Goal: Transaction & Acquisition: Purchase product/service

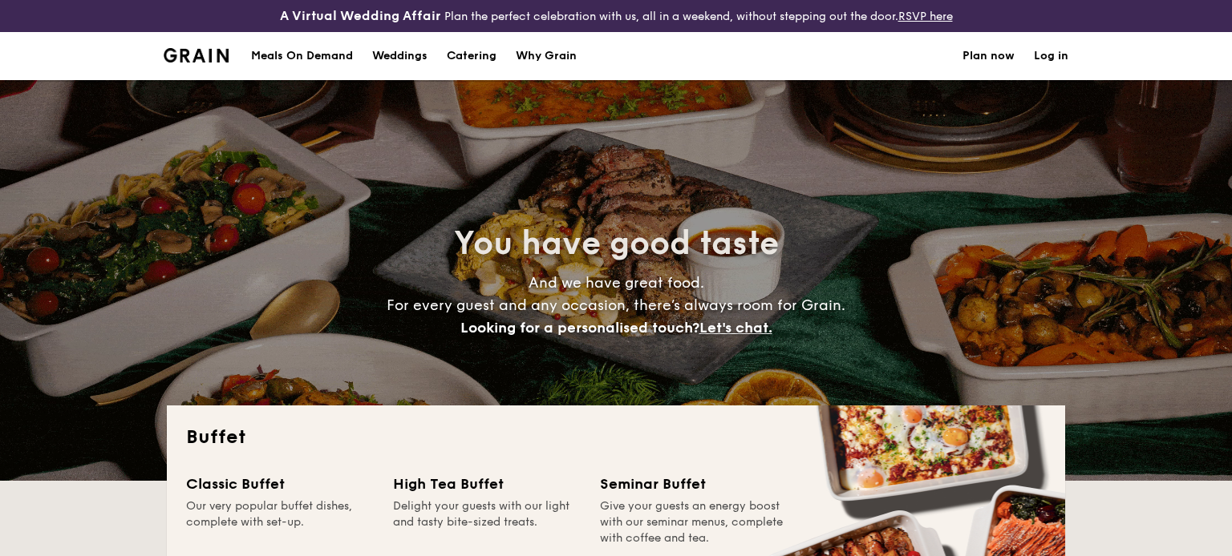
select select
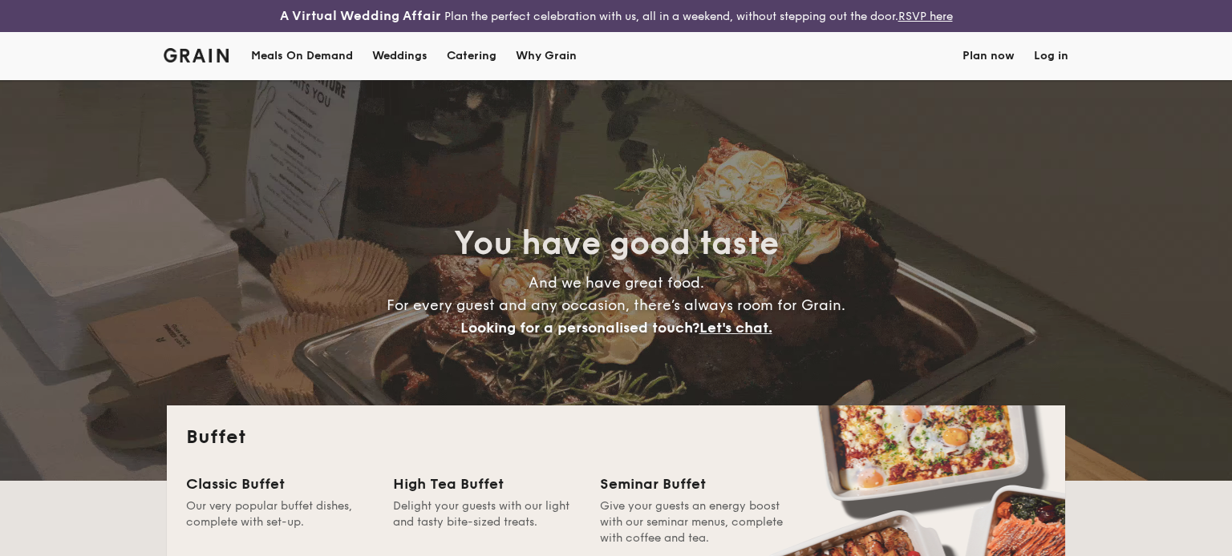
click at [1046, 67] on div "Weddings by Grain presents Plan the perfect celebration with us, all in a weeke…" at bounding box center [616, 278] width 1232 height 556
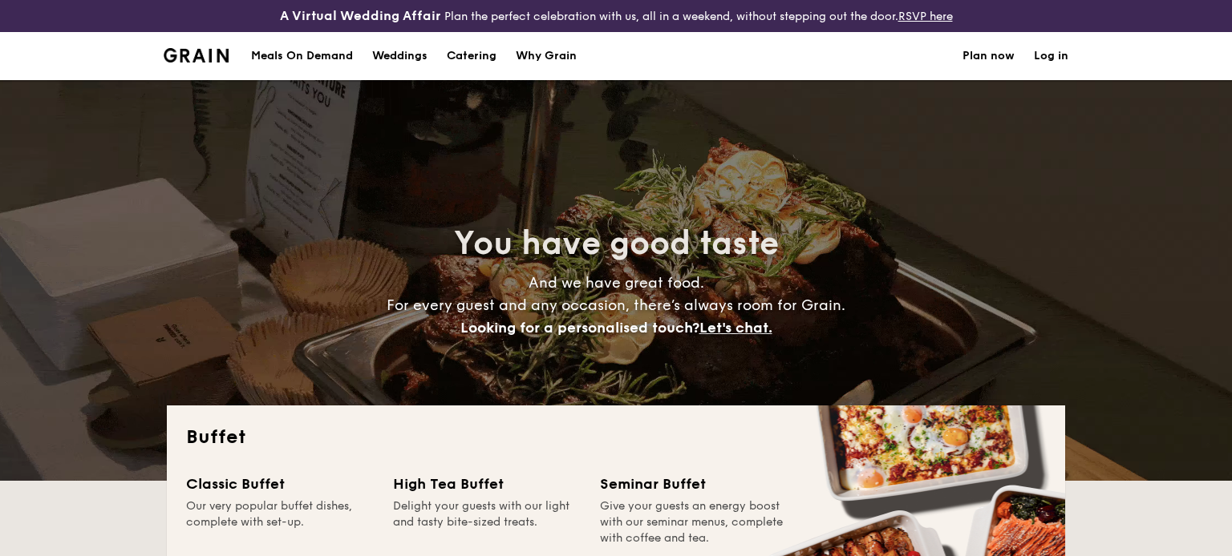
click at [1050, 63] on link "Log in" at bounding box center [1050, 56] width 34 height 48
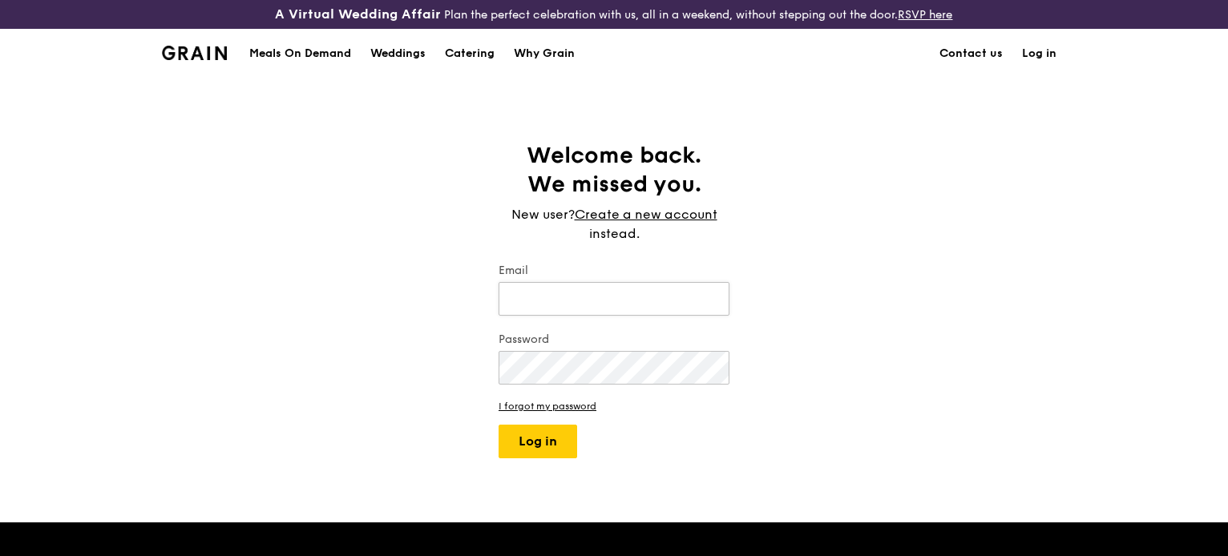
click at [542, 289] on input "Email" at bounding box center [614, 299] width 231 height 34
type input "[EMAIL_ADDRESS][DOMAIN_NAME]"
click at [499, 425] on button "Log in" at bounding box center [538, 442] width 79 height 34
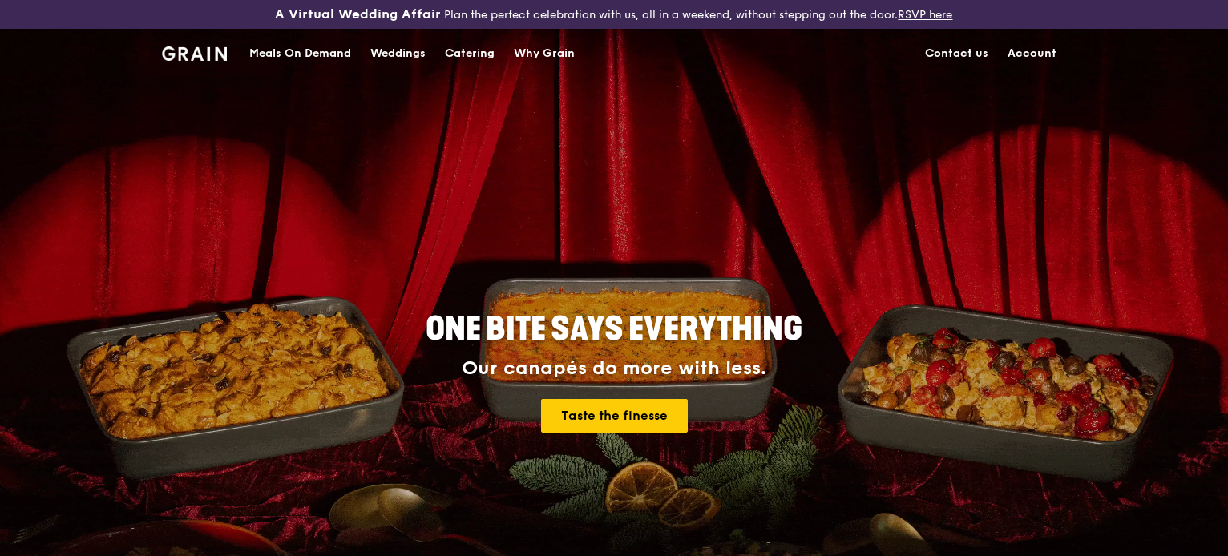
click at [1029, 54] on link "Account" at bounding box center [1032, 54] width 68 height 48
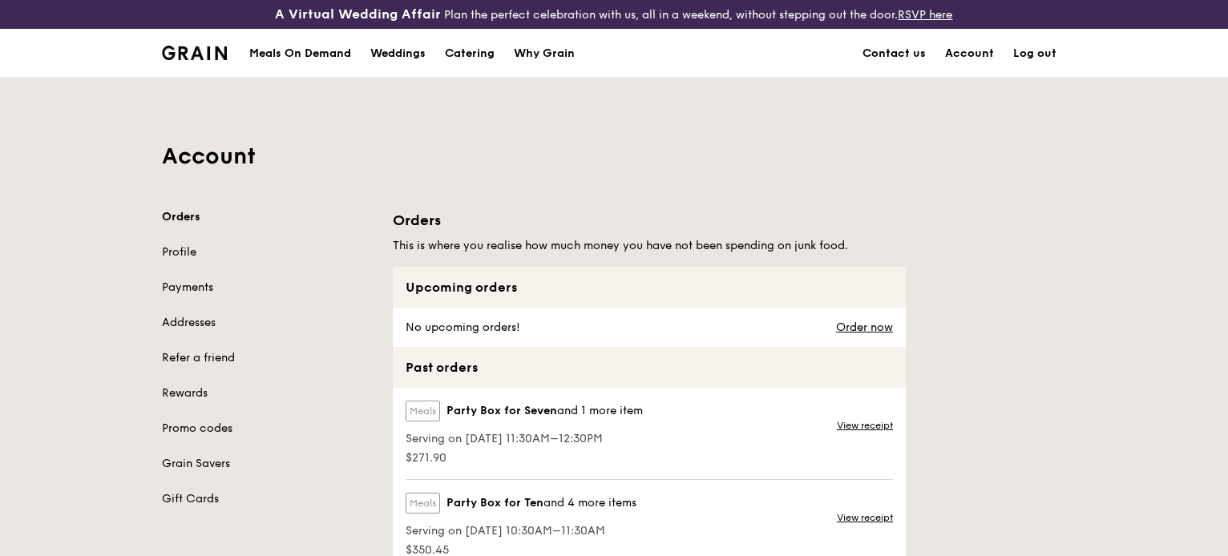
click at [197, 220] on link "Orders" at bounding box center [268, 217] width 212 height 16
click at [306, 61] on div "Meals On Demand" at bounding box center [300, 54] width 102 height 48
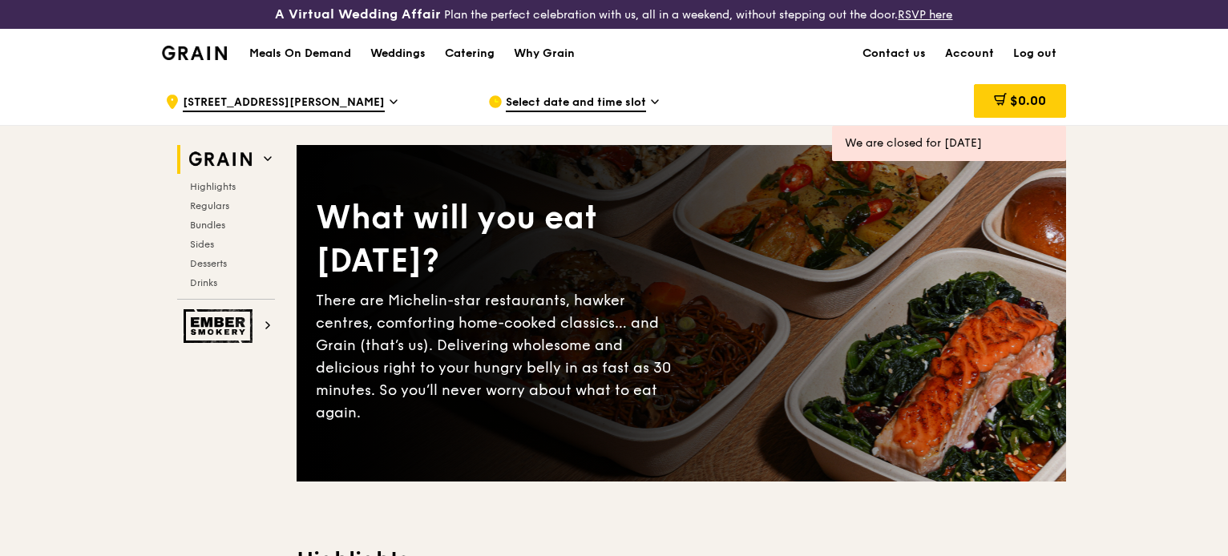
click at [636, 98] on span "Select date and time slot" at bounding box center [576, 104] width 140 height 18
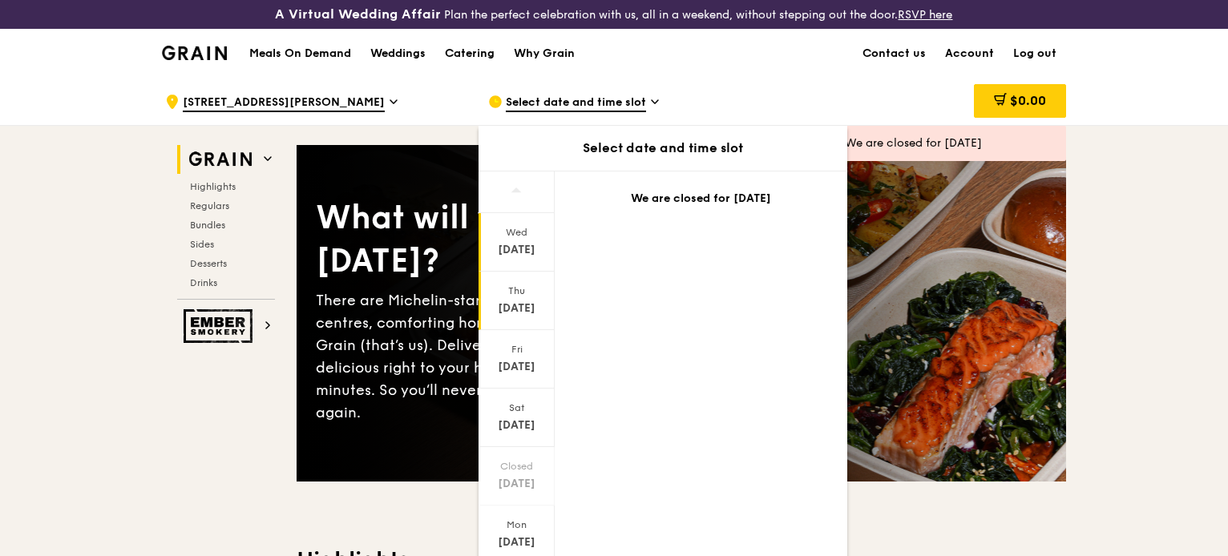
click at [518, 298] on div "[DATE]" at bounding box center [517, 301] width 76 height 59
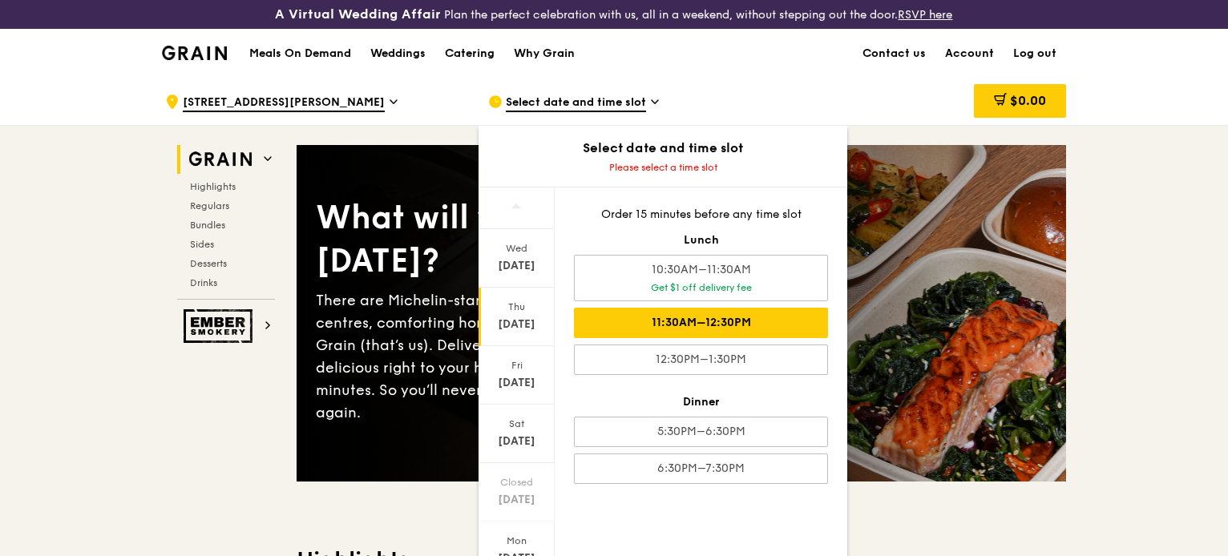
click at [756, 313] on div "11:30AM–12:30PM" at bounding box center [701, 323] width 254 height 30
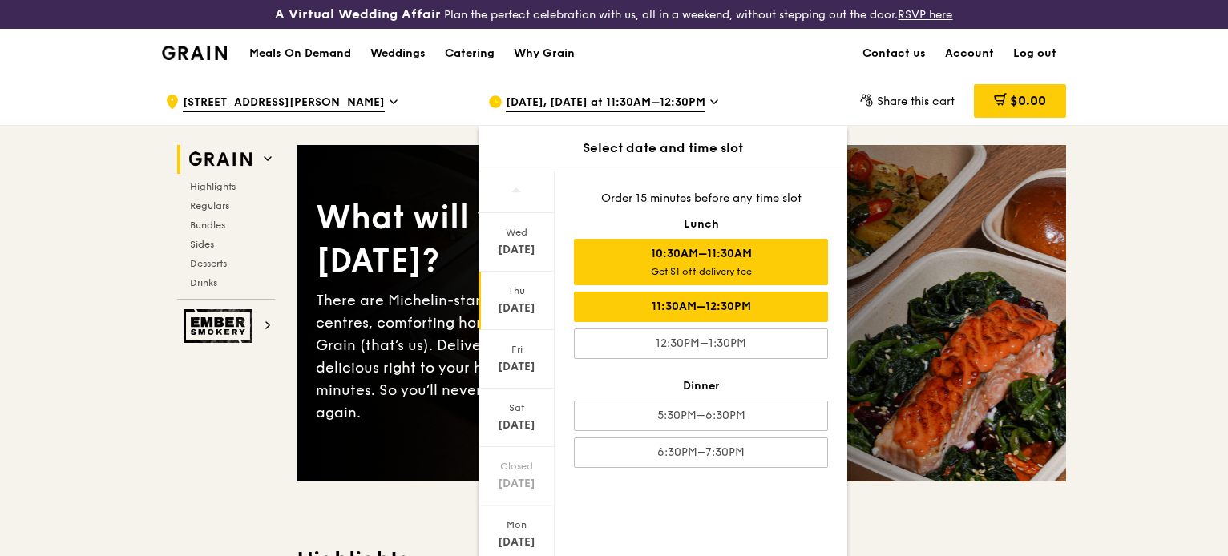
click at [758, 274] on div "Get $1 off delivery fee" at bounding box center [701, 271] width 240 height 13
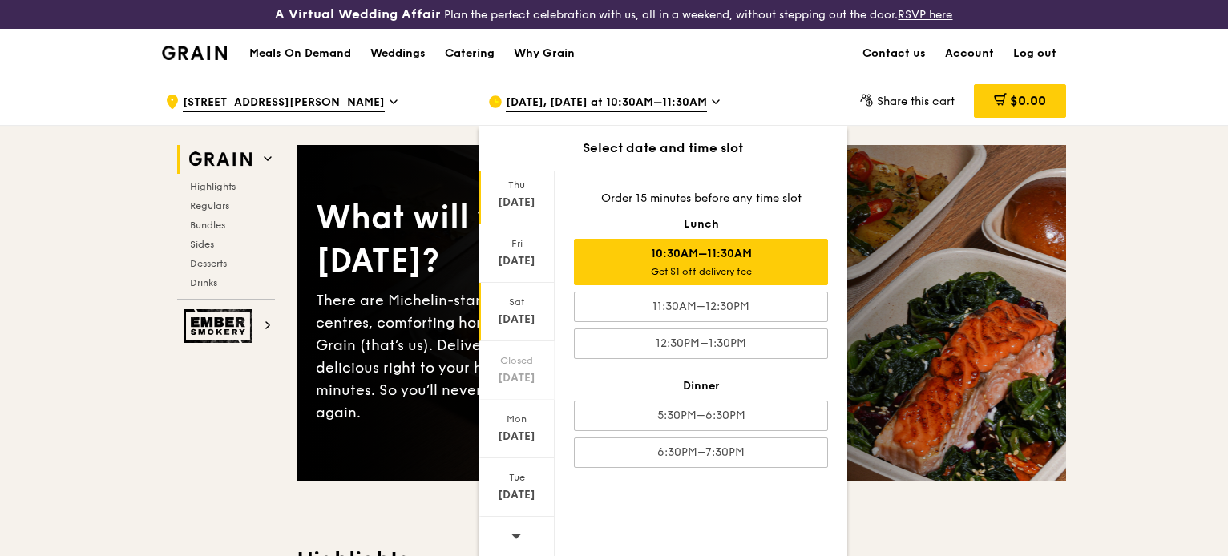
scroll to position [98, 0]
click at [704, 275] on div "Get $1 off delivery fee" at bounding box center [701, 271] width 240 height 13
click at [708, 273] on div "Get $1 off delivery fee" at bounding box center [701, 271] width 240 height 13
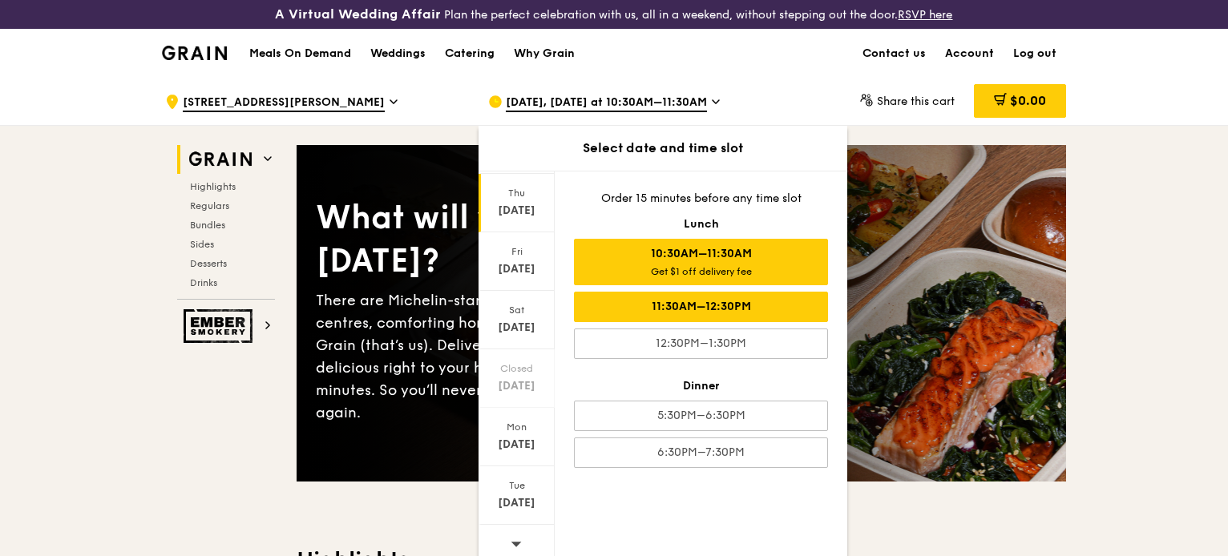
click at [739, 295] on div "11:30AM–12:30PM" at bounding box center [701, 307] width 254 height 30
click at [746, 261] on div "10:30AM–11:30AM Get $1 off delivery fee" at bounding box center [701, 262] width 254 height 47
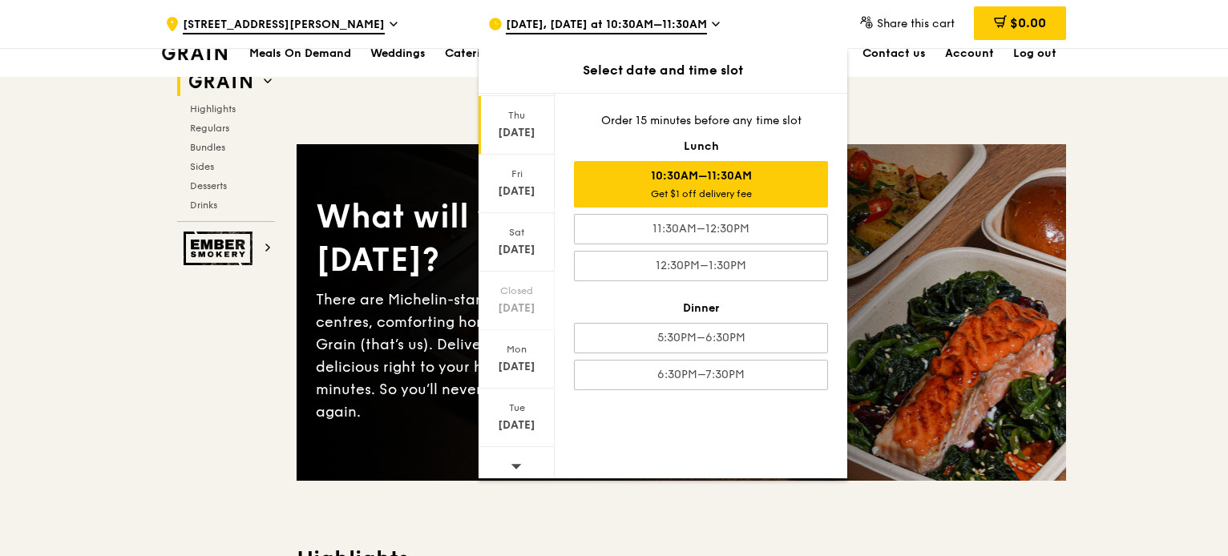
scroll to position [436, 0]
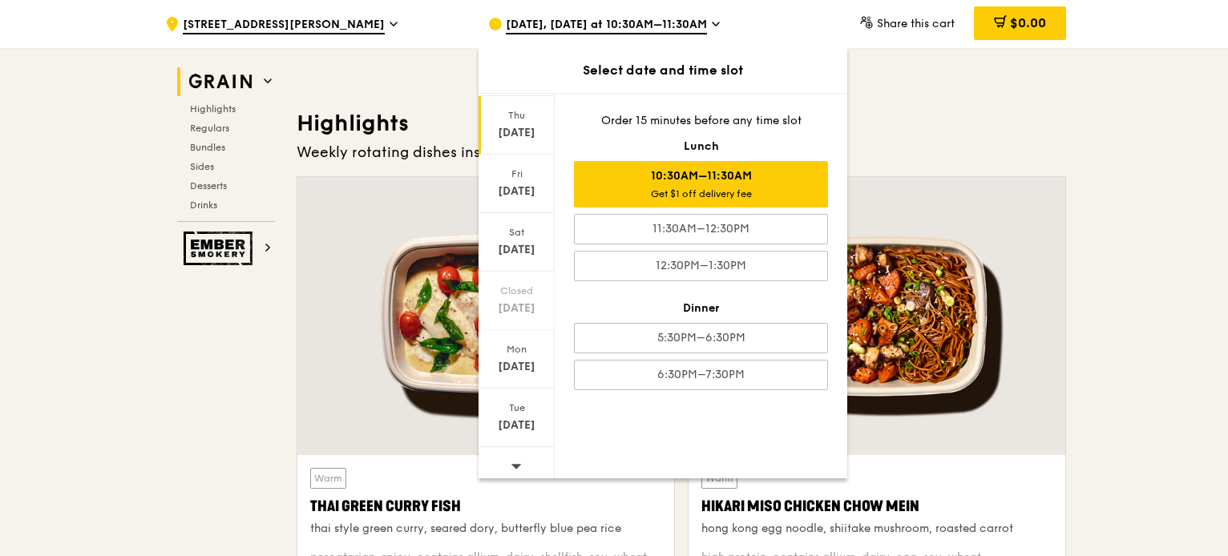
click at [774, 168] on div "10:30AM–11:30AM Get $1 off delivery fee" at bounding box center [701, 184] width 254 height 47
click at [1064, 198] on div at bounding box center [877, 316] width 377 height 278
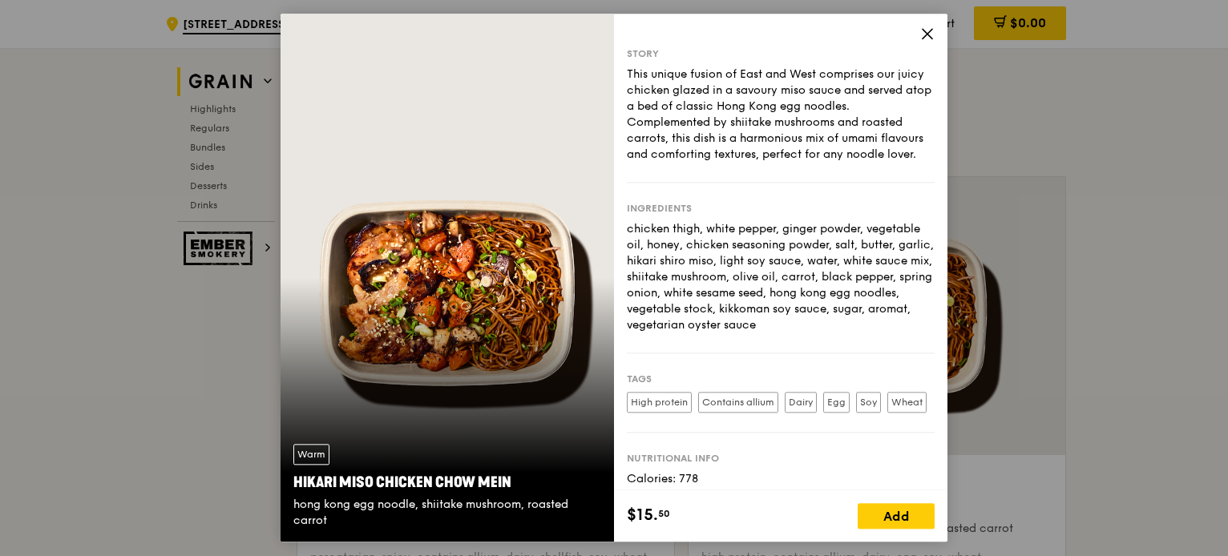
click at [923, 38] on icon at bounding box center [928, 34] width 10 height 10
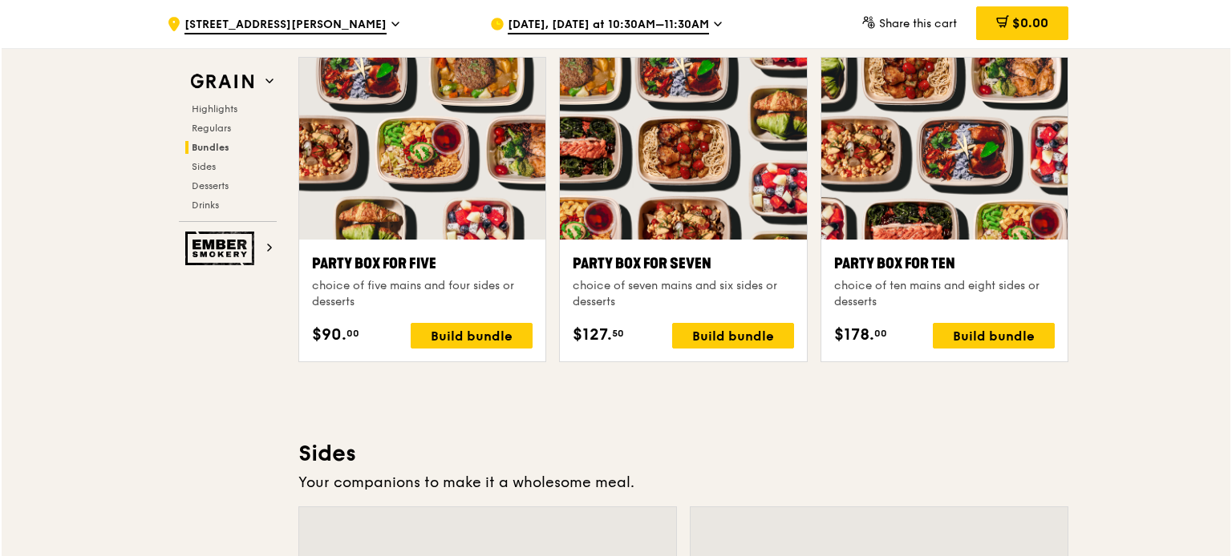
scroll to position [3213, 0]
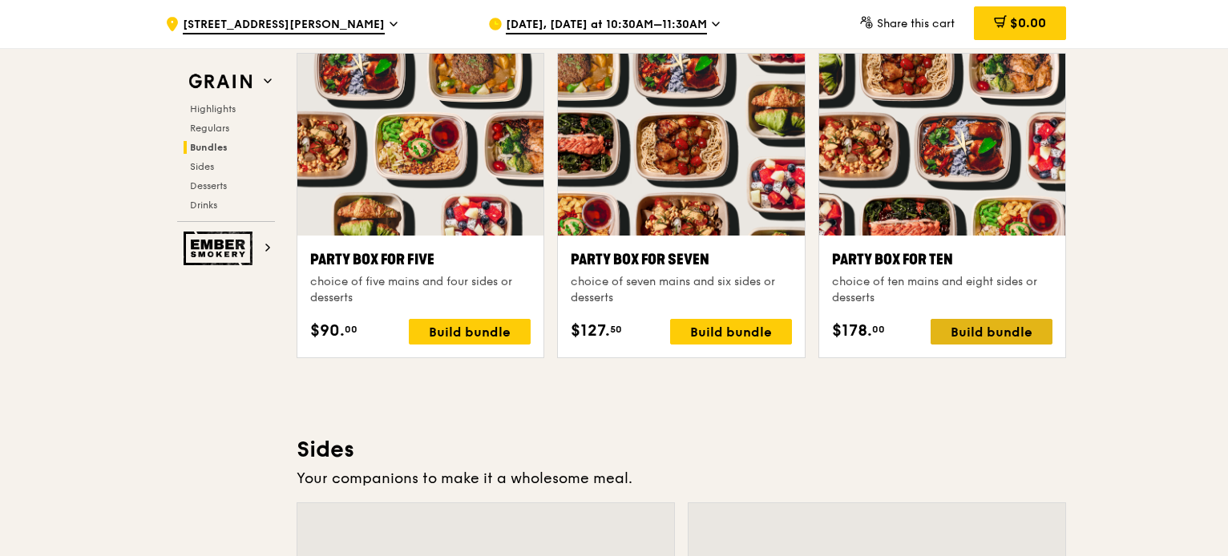
click at [942, 326] on div "Build bundle" at bounding box center [992, 332] width 122 height 26
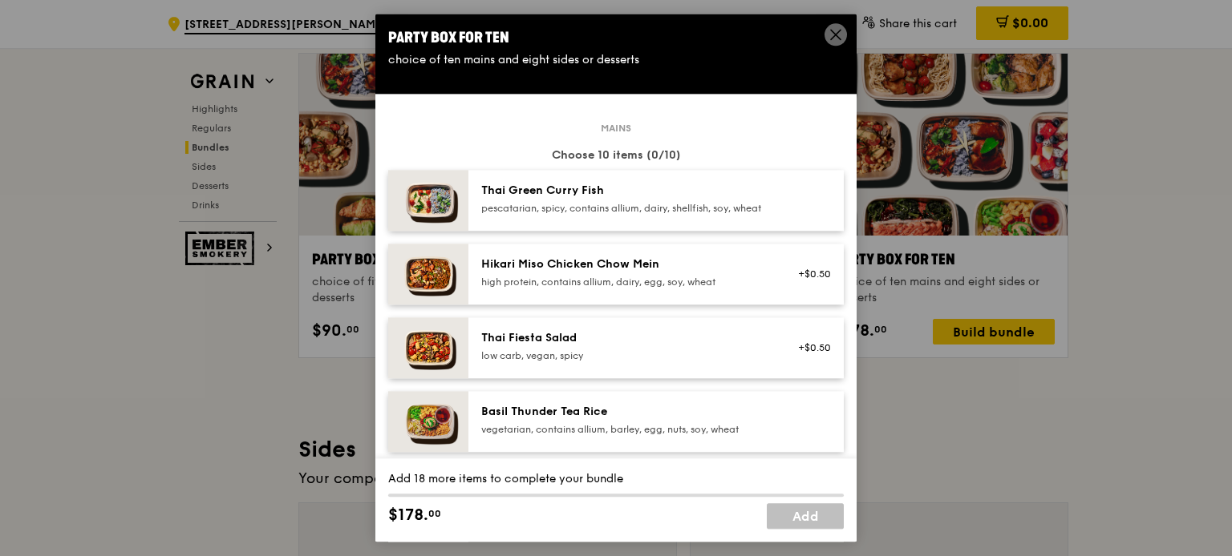
click at [560, 273] on div "Hikari Miso Chicken Chow Mein" at bounding box center [625, 265] width 288 height 16
click at [558, 436] on div "vegetarian, contains allium, barley, egg, nuts, soy, wheat" at bounding box center [625, 429] width 288 height 13
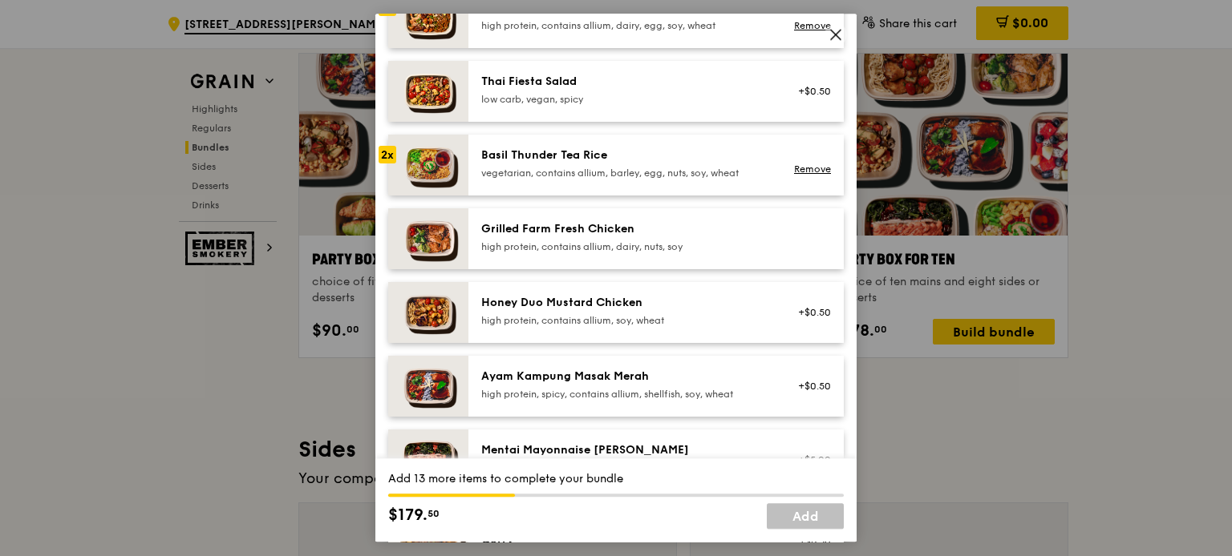
scroll to position [257, 0]
click at [579, 195] on div "Basil Thunder Tea Rice vegetarian, contains allium, barley, egg, nuts, soy, whe…" at bounding box center [655, 164] width 375 height 61
click at [576, 237] on div "Grilled Farm Fresh Chicken" at bounding box center [625, 228] width 288 height 16
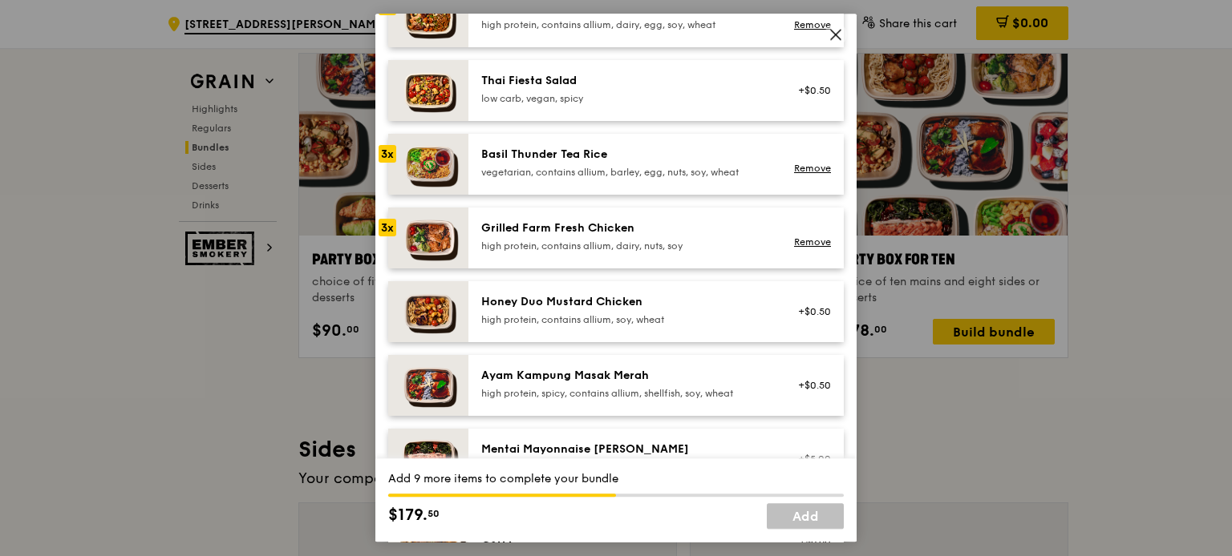
click at [576, 237] on div "Grilled Farm Fresh Chicken" at bounding box center [625, 228] width 288 height 16
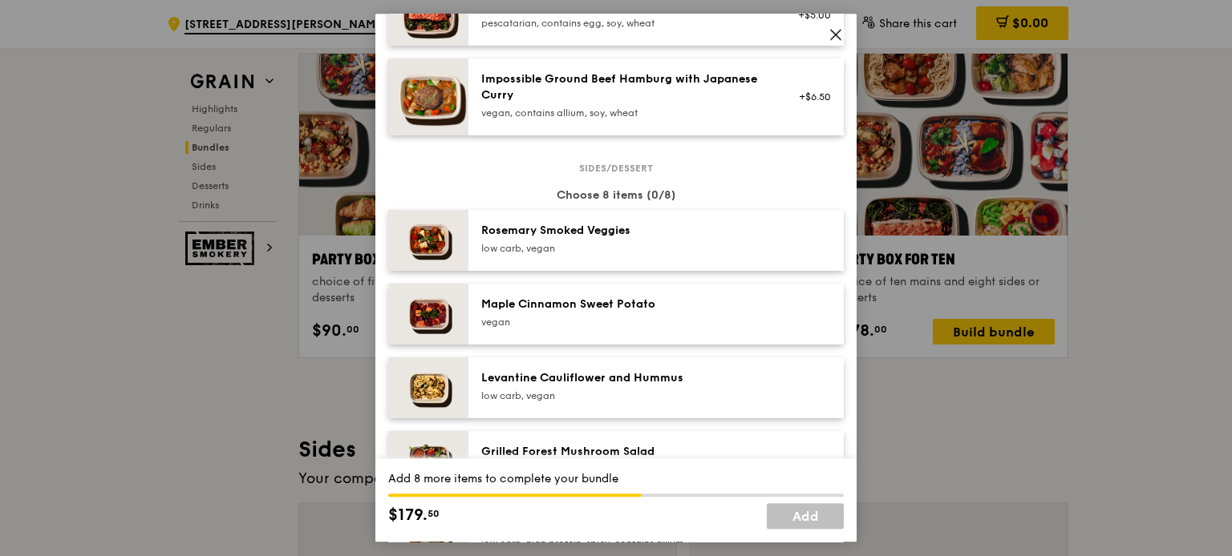
scroll to position [752, 0]
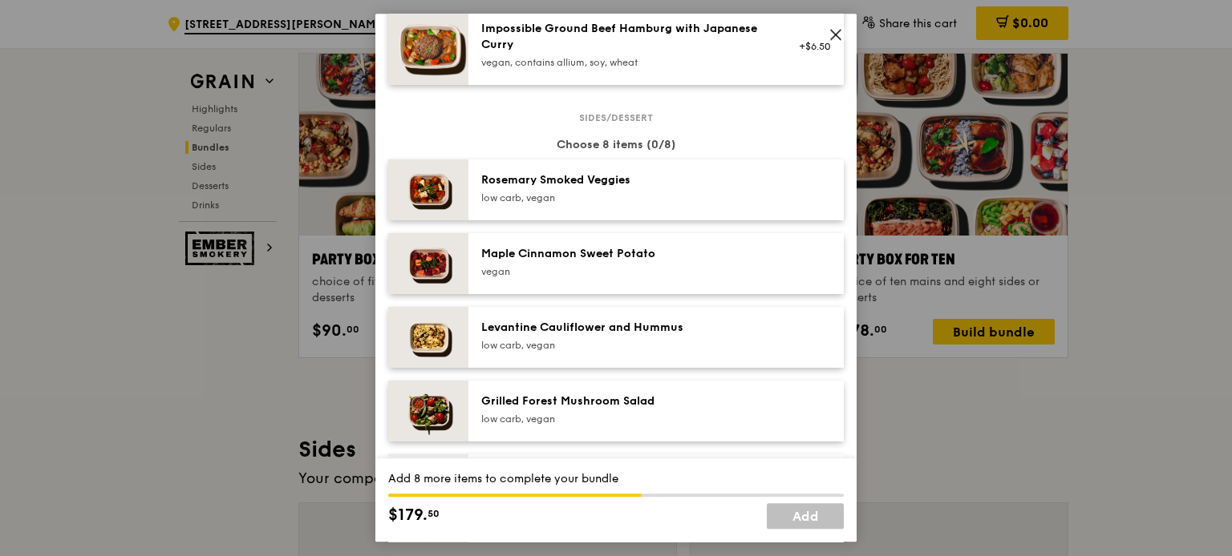
click at [601, 426] on div "low carb, vegan" at bounding box center [625, 419] width 288 height 13
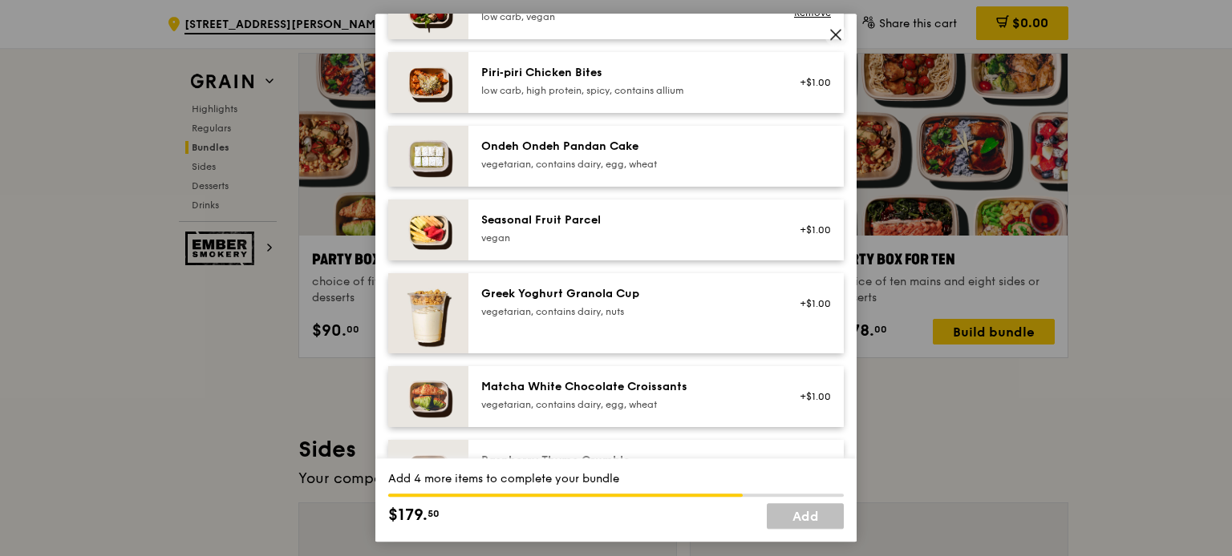
scroll to position [1171, 0]
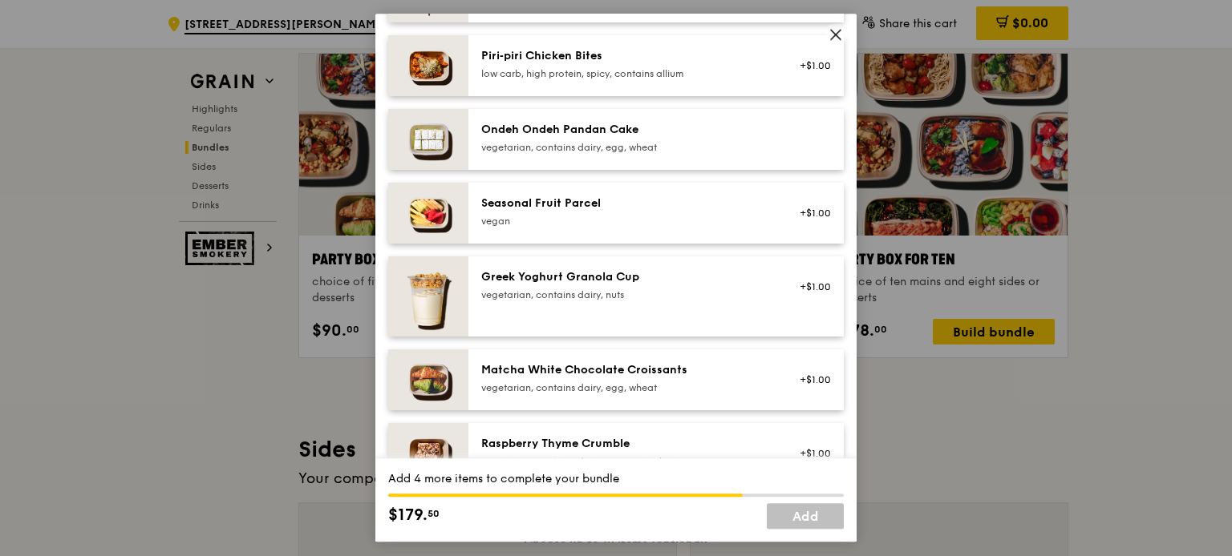
click at [638, 305] on div "Greek Yoghurt Granola Cup vegetarian, contains dairy, nuts" at bounding box center [624, 286] width 307 height 35
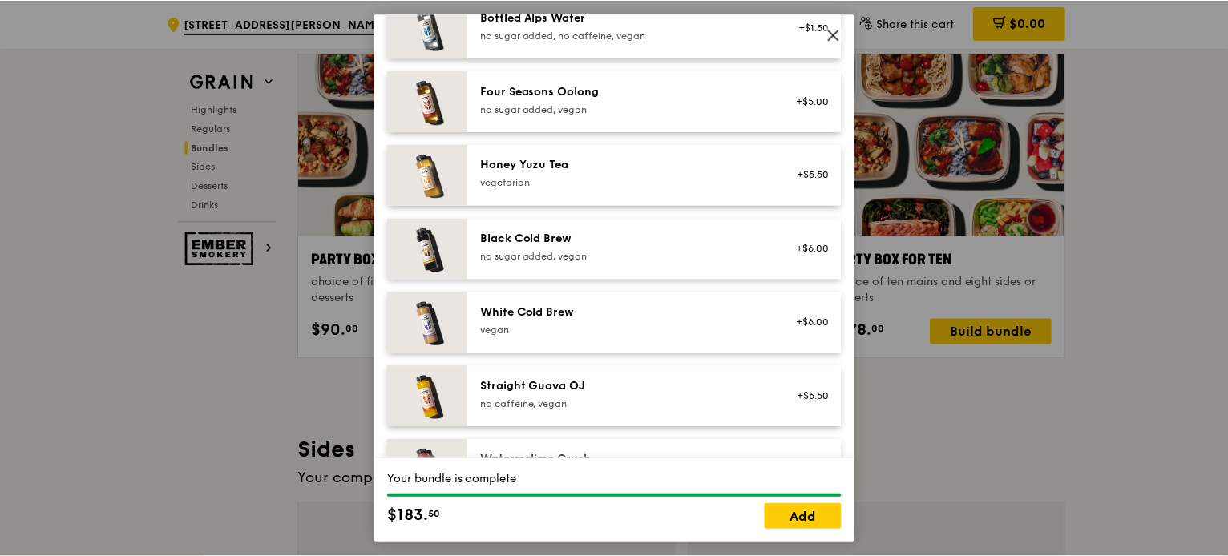
scroll to position [1947, 0]
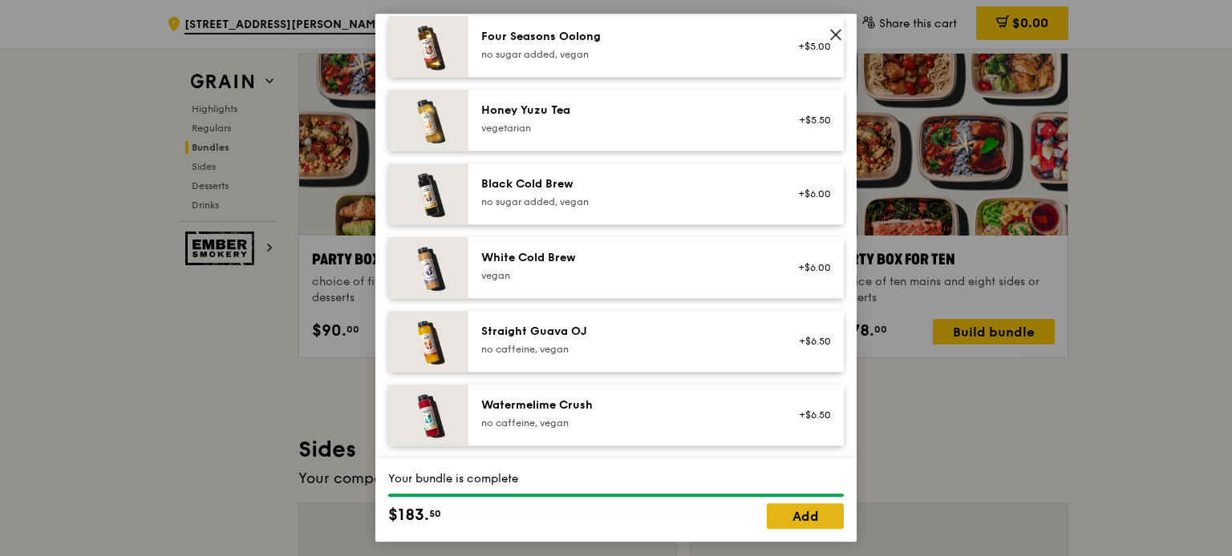
click at [803, 519] on link "Add" at bounding box center [804, 517] width 77 height 26
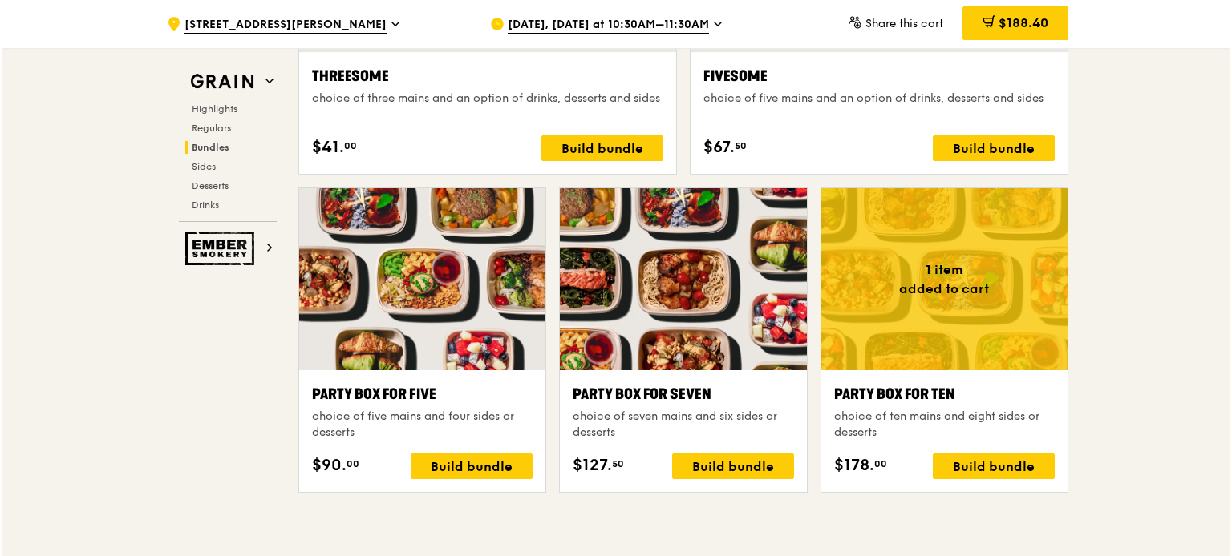
scroll to position [3110, 0]
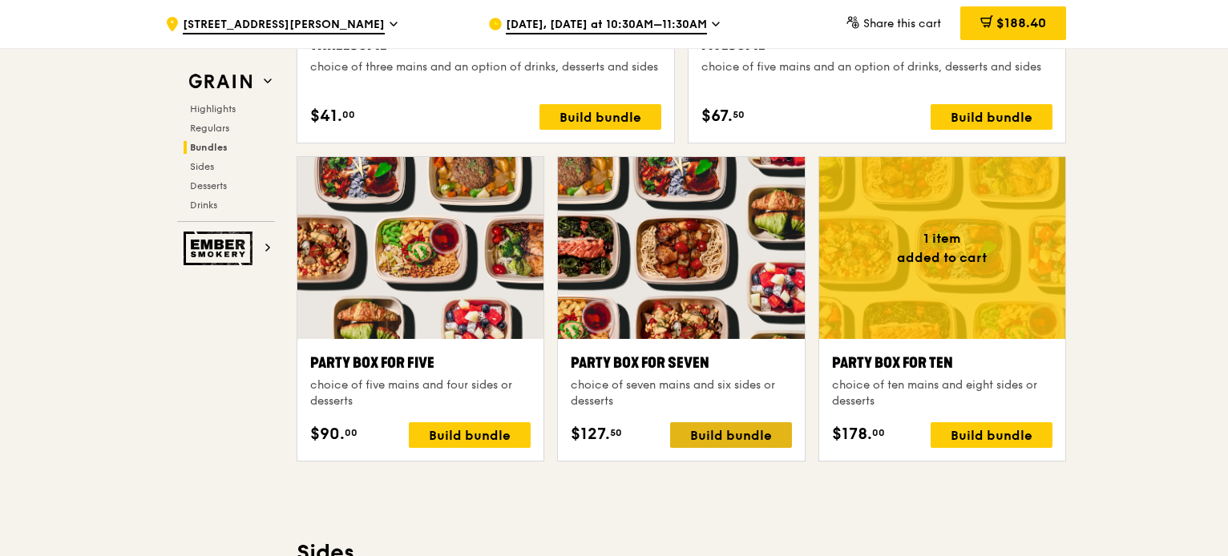
click at [720, 428] on div "Build bundle" at bounding box center [731, 436] width 122 height 26
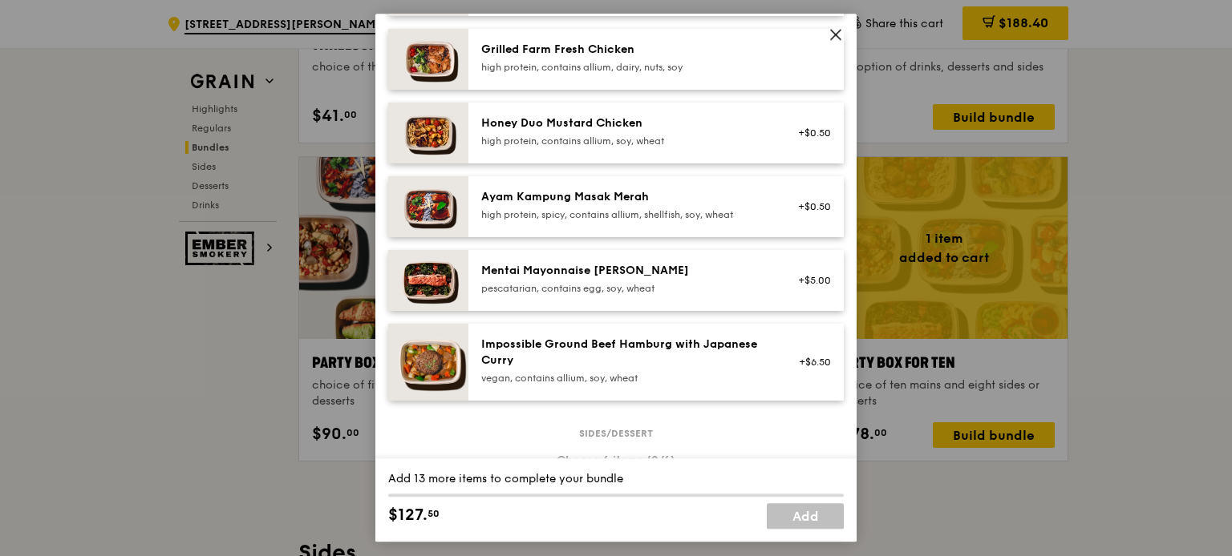
scroll to position [439, 0]
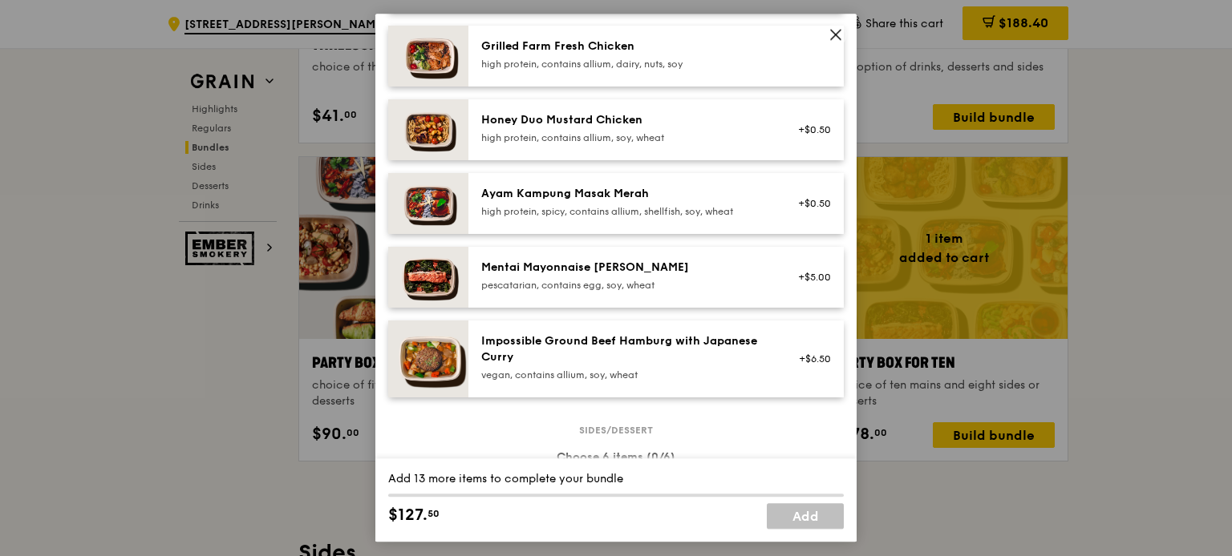
click at [539, 288] on div "Mentai Mayonnaise [PERSON_NAME] pescatarian, contains egg, soy, wheat" at bounding box center [625, 276] width 288 height 32
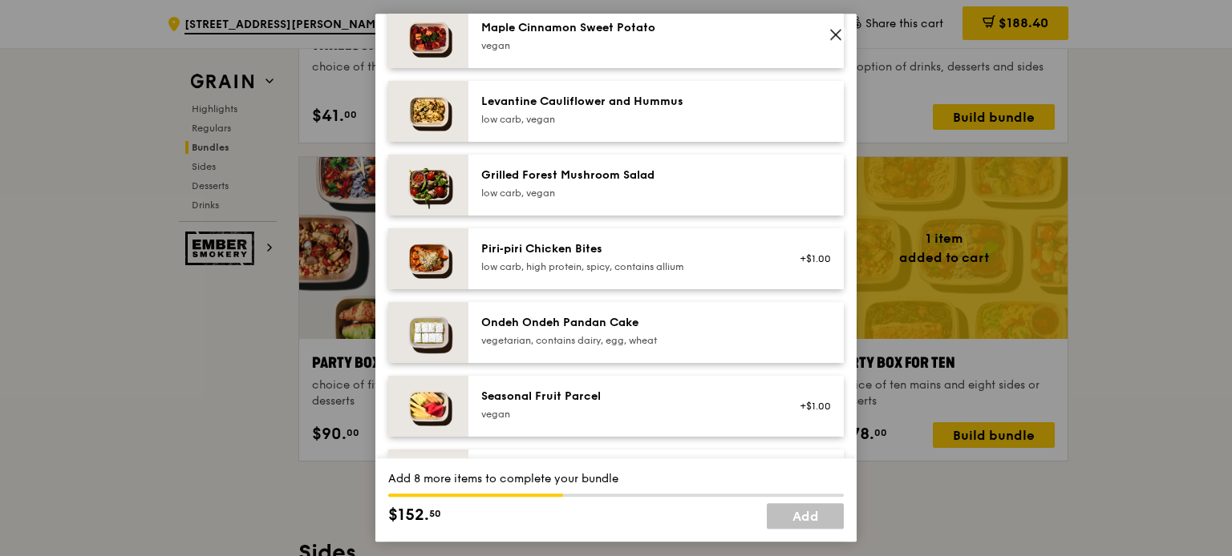
scroll to position [978, 0]
click at [556, 350] on div "Ondeh Ondeh Pandan Cake vegetarian, contains dairy, egg, wheat" at bounding box center [624, 332] width 307 height 35
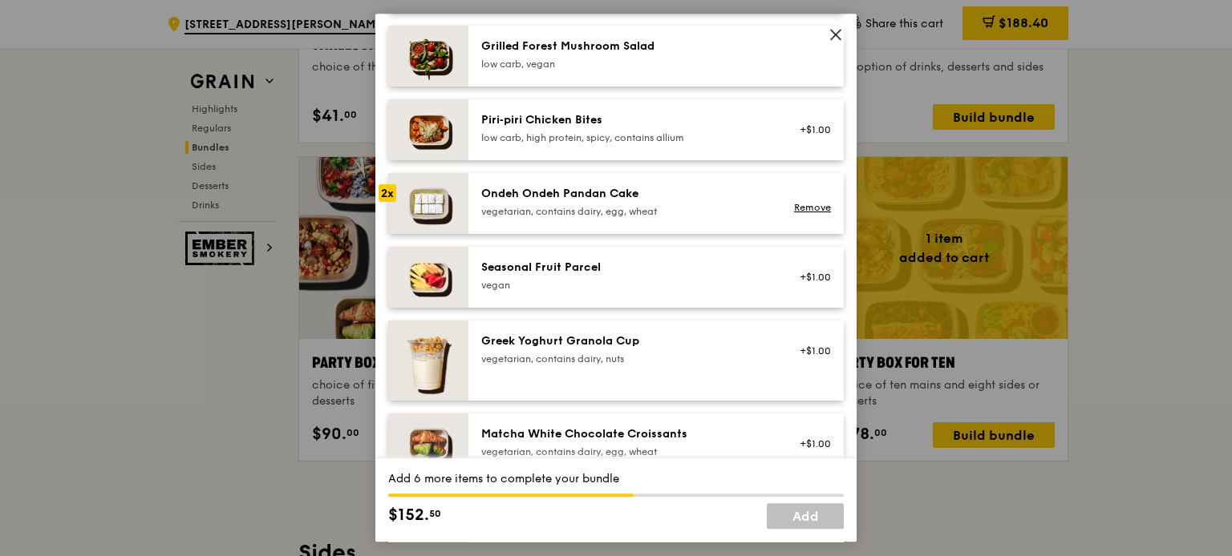
scroll to position [1110, 0]
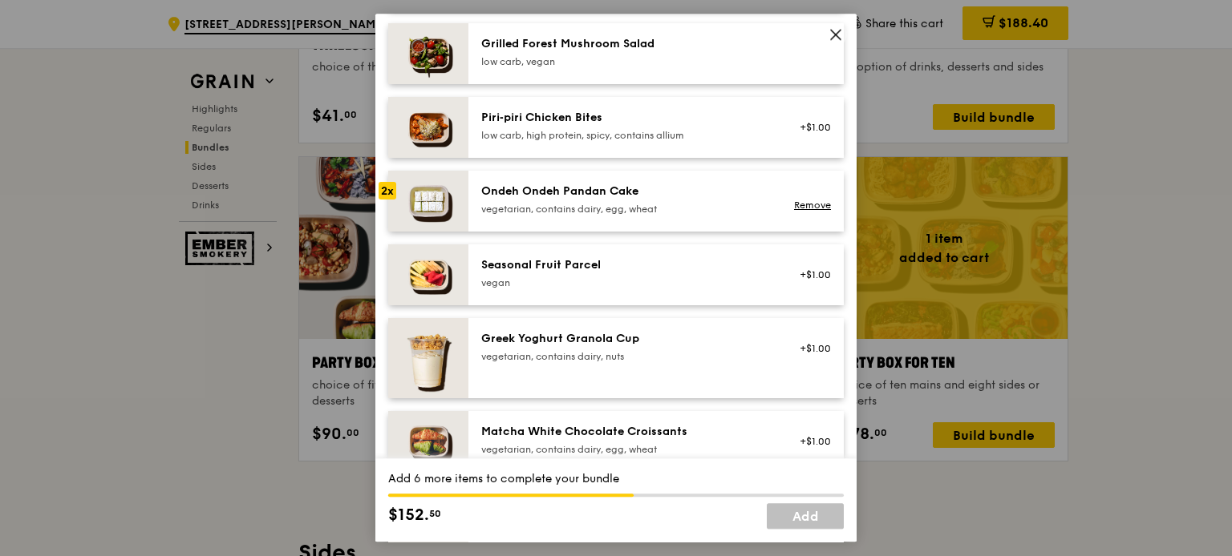
click at [592, 68] on div "low carb, vegan" at bounding box center [625, 61] width 288 height 13
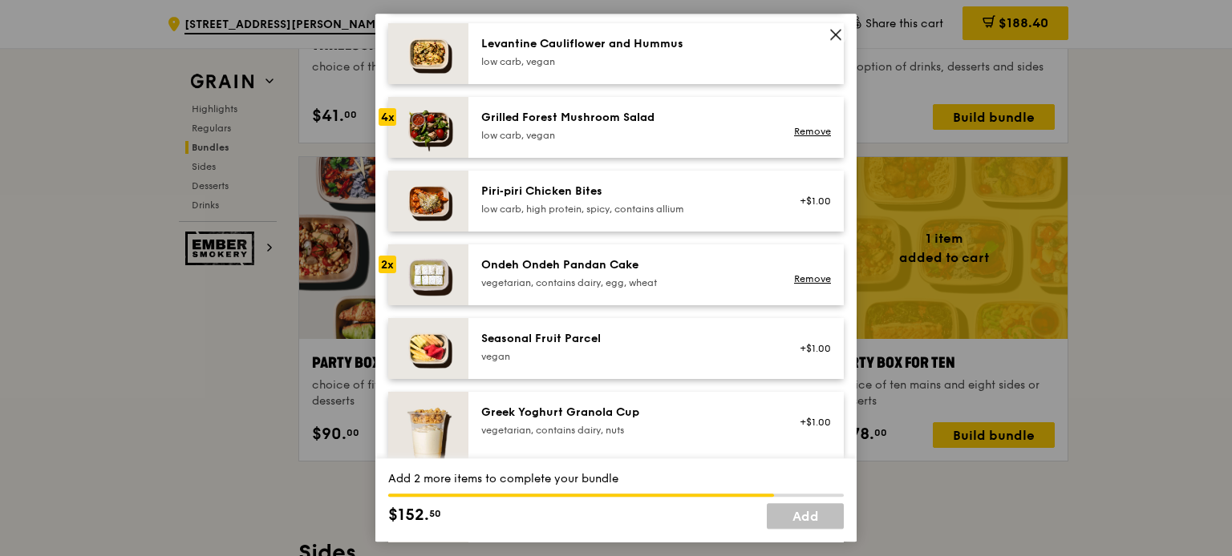
scroll to position [1037, 0]
click at [815, 135] on link "Remove" at bounding box center [812, 129] width 37 height 11
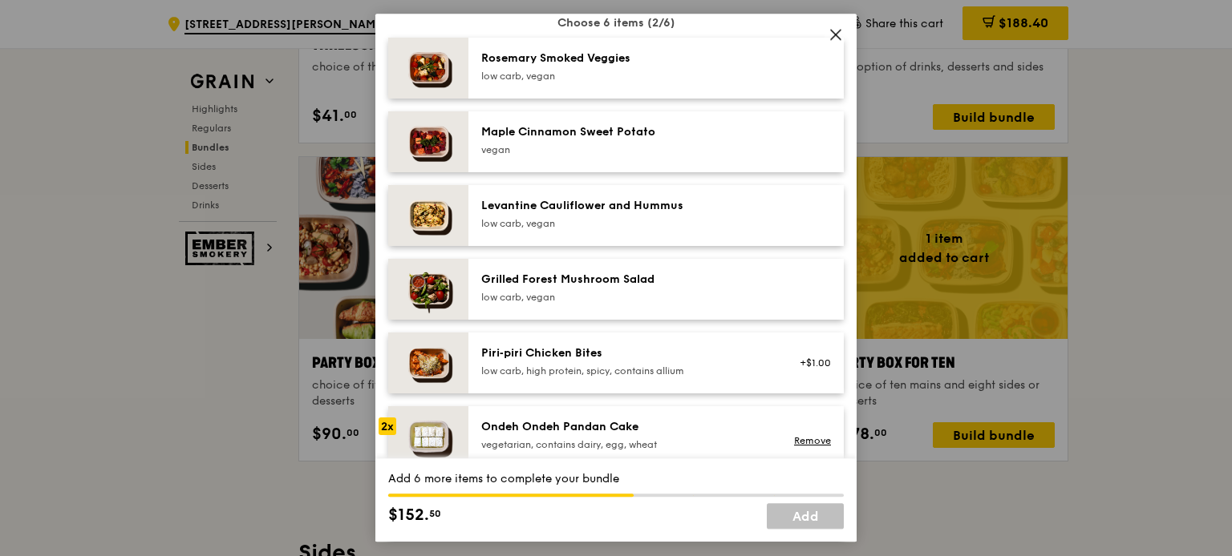
scroll to position [870, 0]
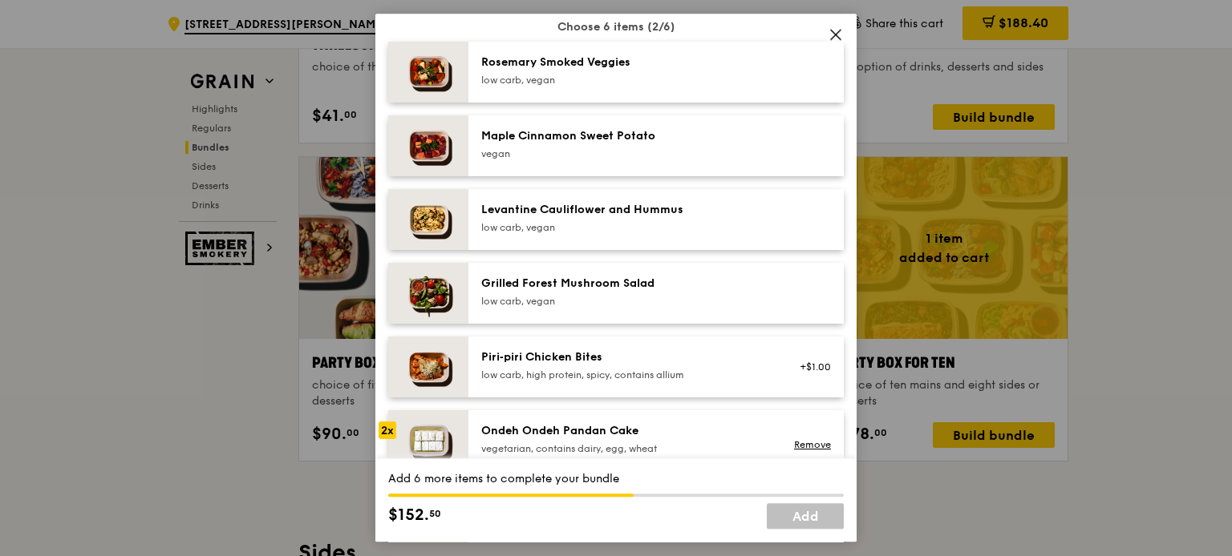
click at [600, 87] on div "low carb, vegan" at bounding box center [625, 80] width 288 height 13
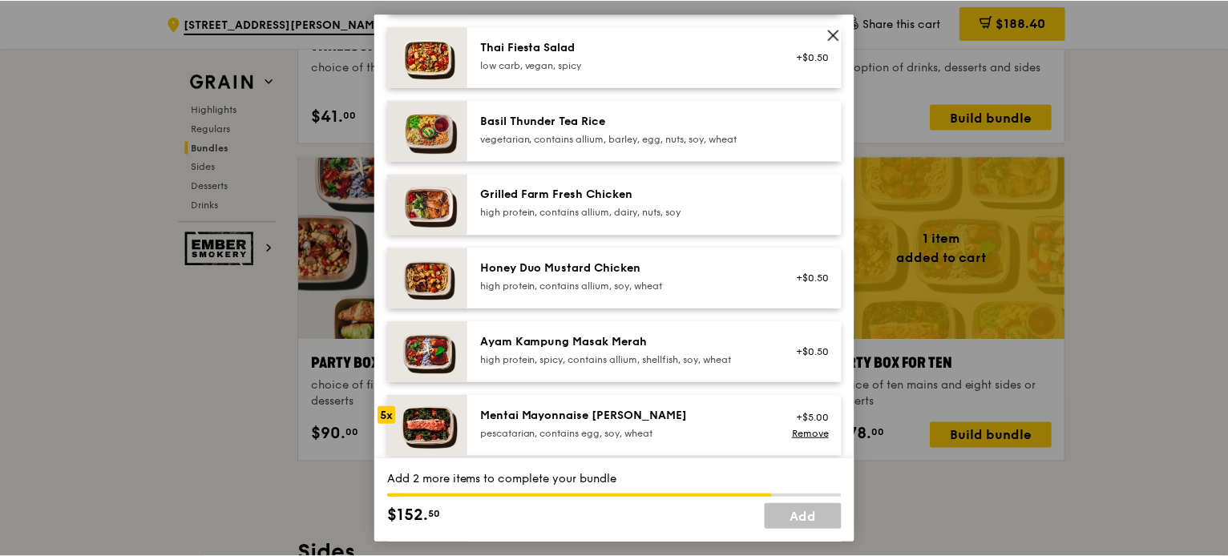
scroll to position [293, 0]
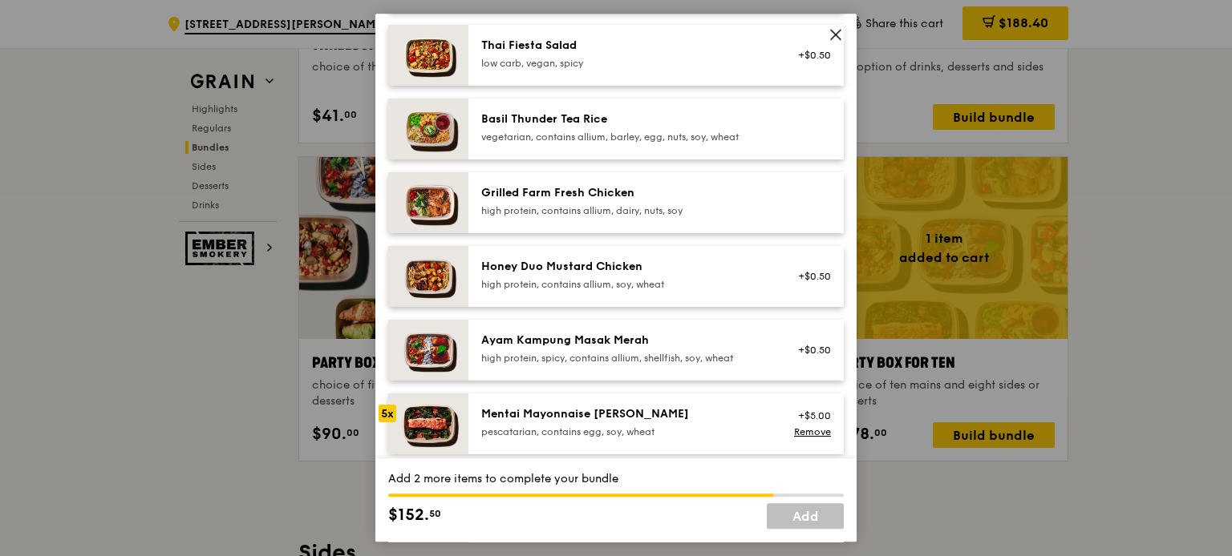
click at [593, 199] on div "Grilled Farm Fresh Chicken" at bounding box center [625, 193] width 288 height 16
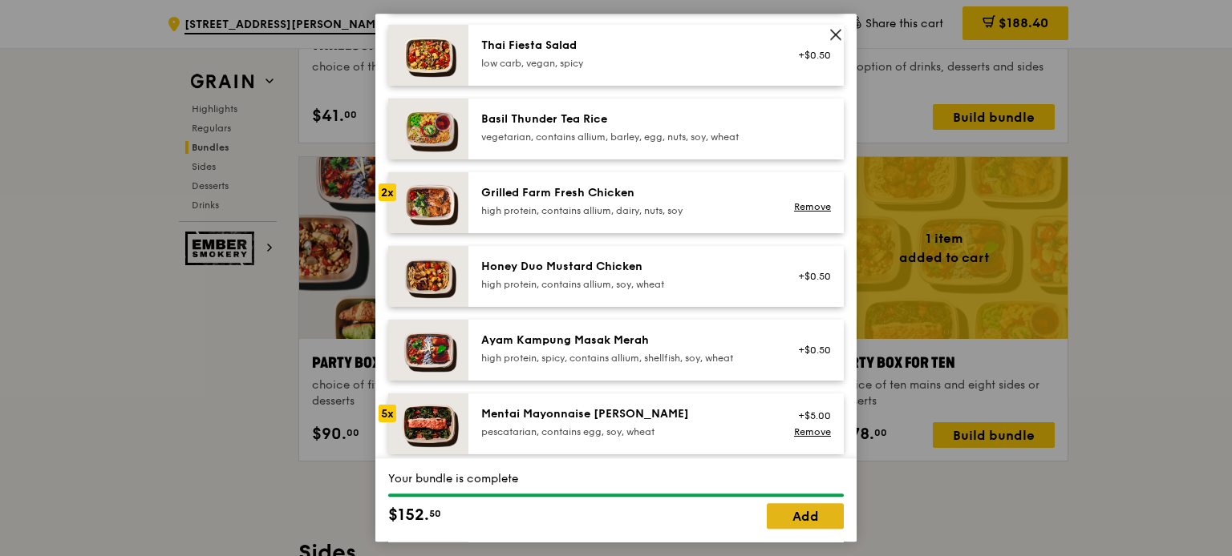
click at [797, 521] on link "Add" at bounding box center [804, 517] width 77 height 26
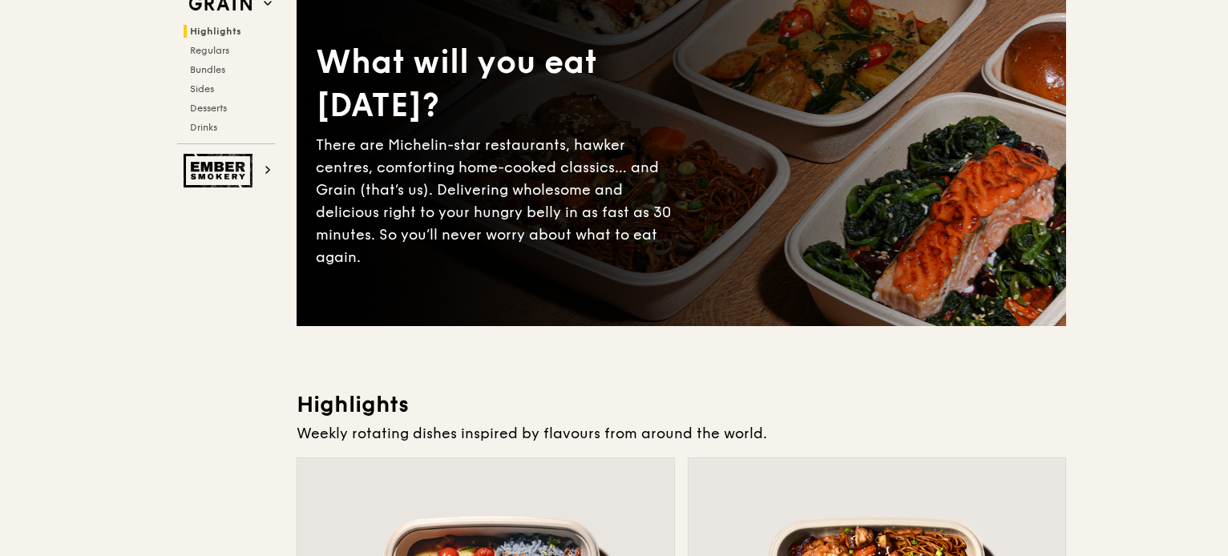
scroll to position [0, 0]
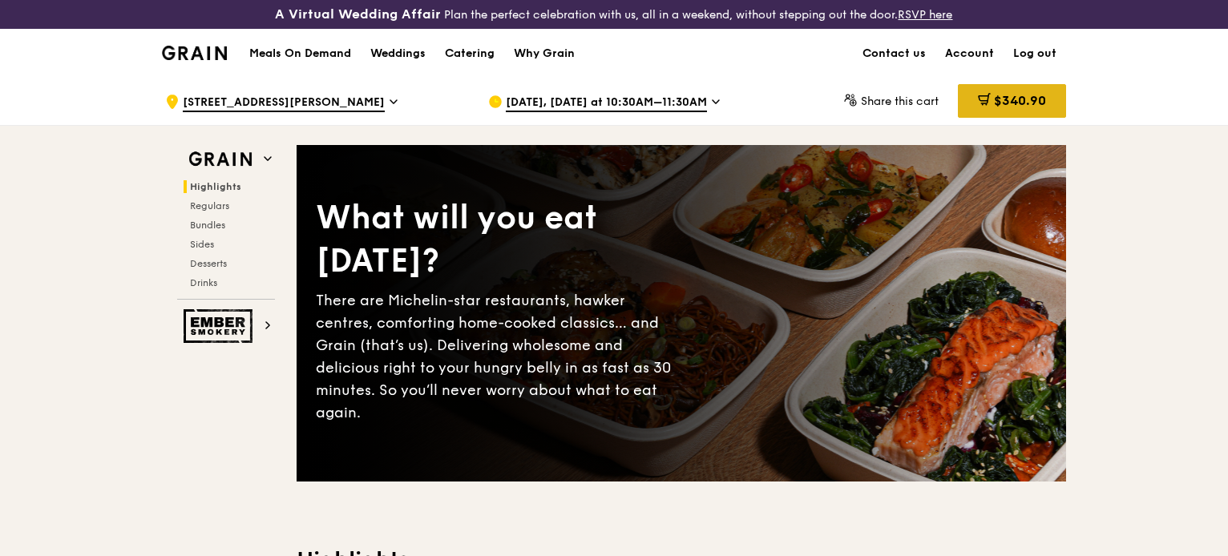
click at [998, 97] on span "$340.90" at bounding box center [1020, 100] width 52 height 15
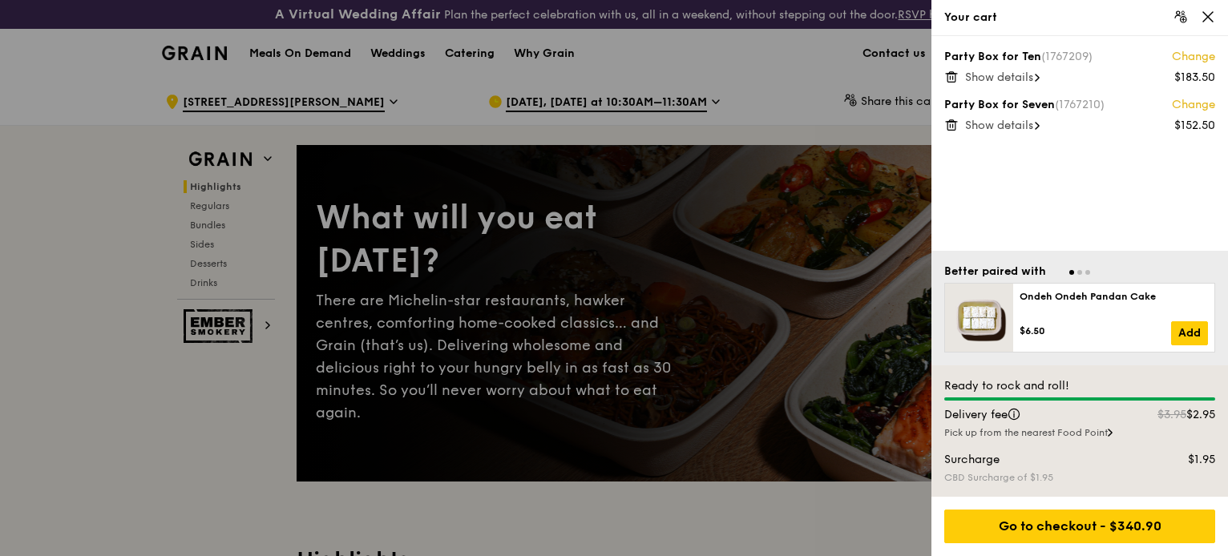
click at [1022, 81] on span "Show details" at bounding box center [999, 78] width 68 height 14
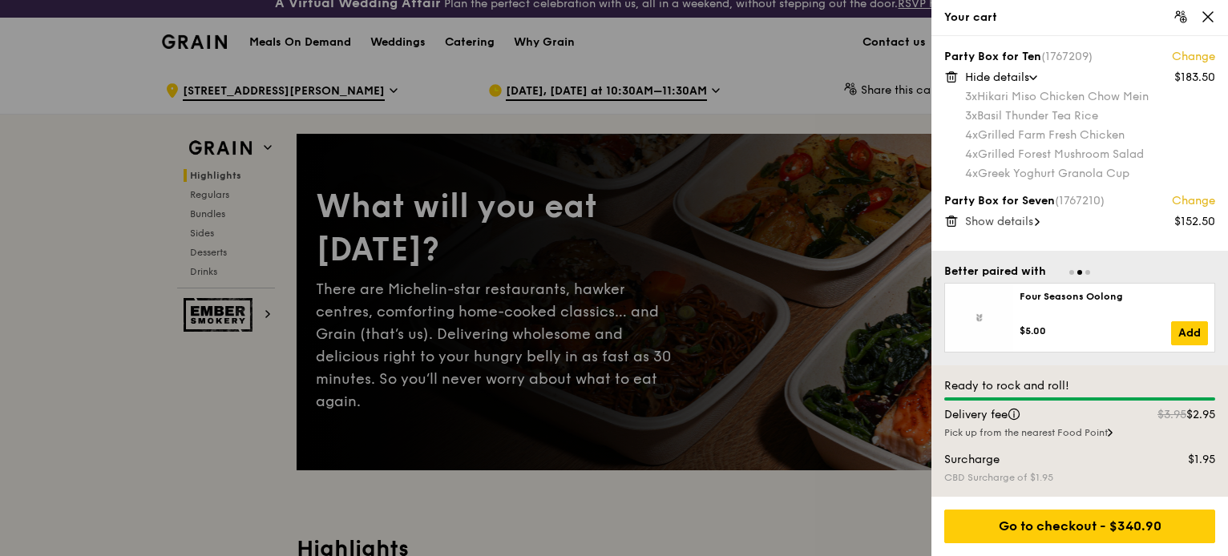
scroll to position [13, 0]
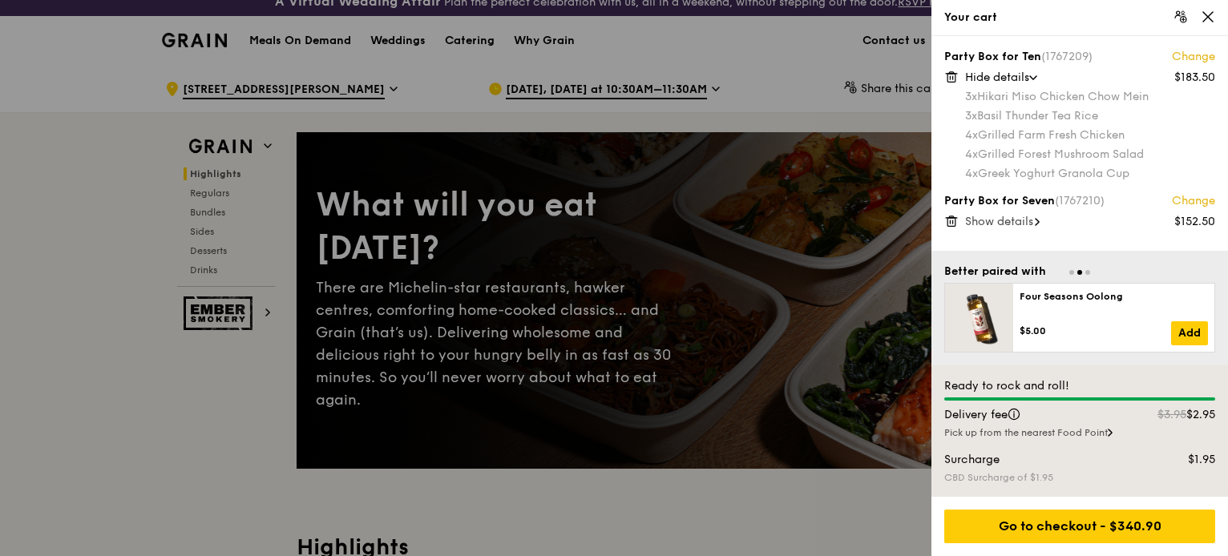
click at [1037, 80] on div "Hide details" at bounding box center [1090, 78] width 250 height 16
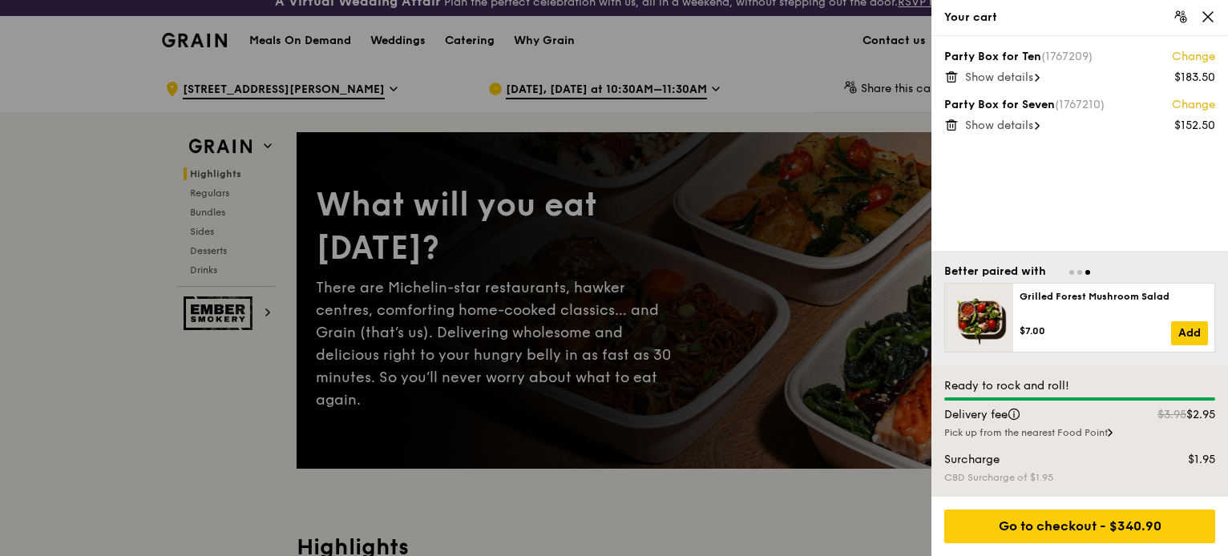
click at [1039, 126] on icon at bounding box center [1037, 126] width 3 height 6
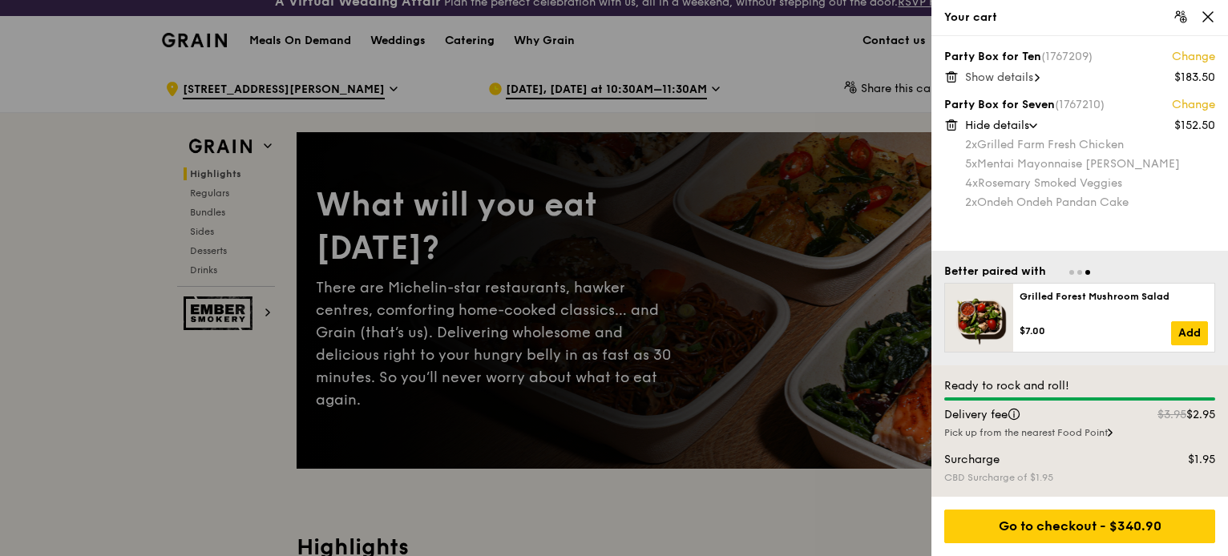
click at [1041, 126] on span at bounding box center [1033, 125] width 16 height 5
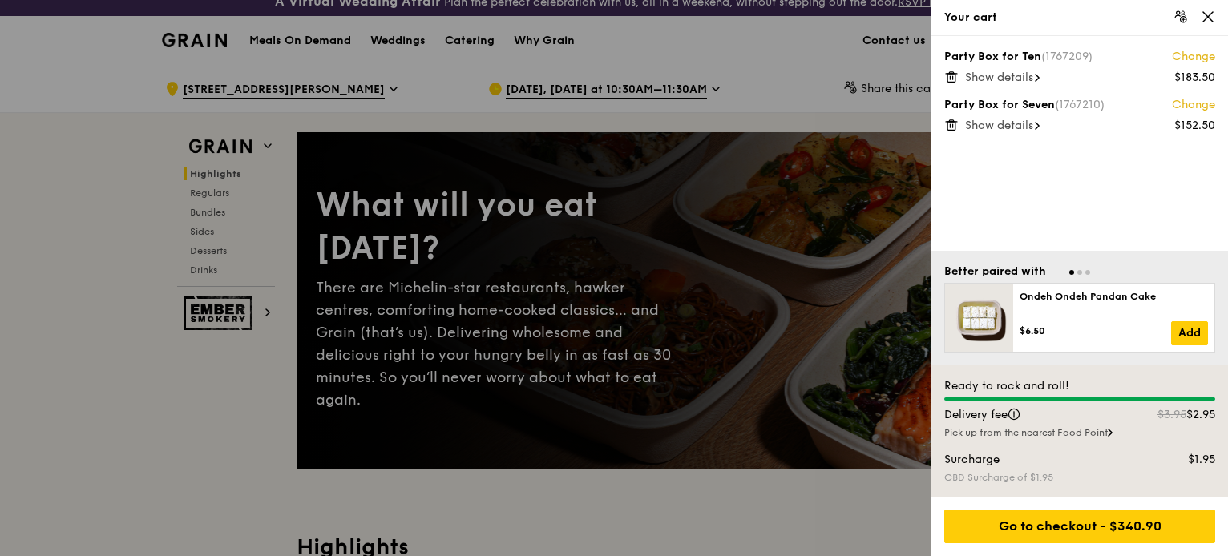
click at [205, 225] on div at bounding box center [614, 278] width 1228 height 556
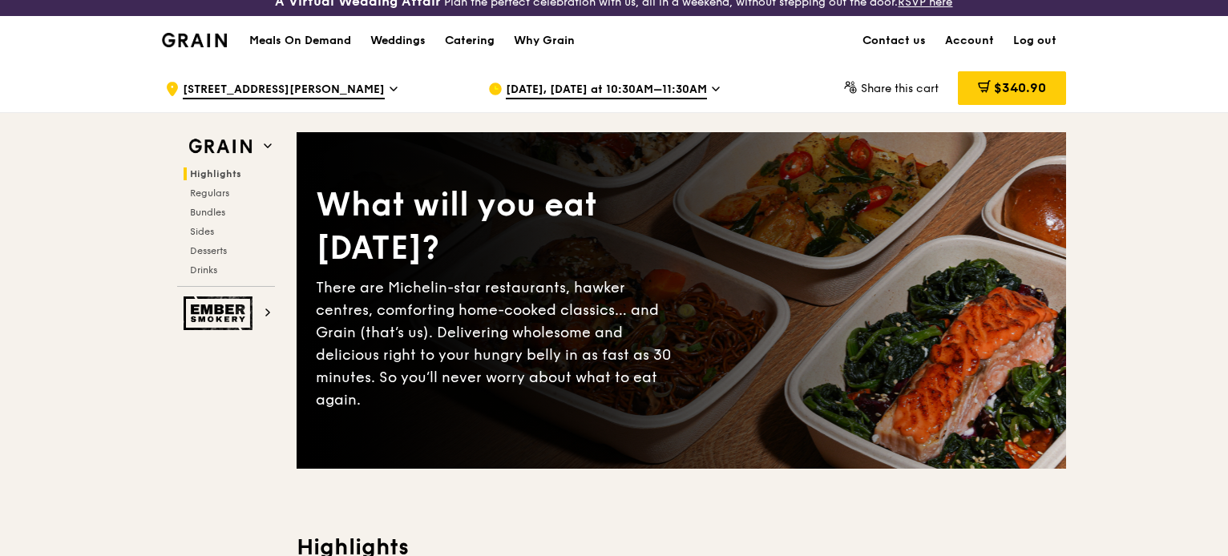
click at [205, 226] on span "Sides" at bounding box center [202, 231] width 24 height 11
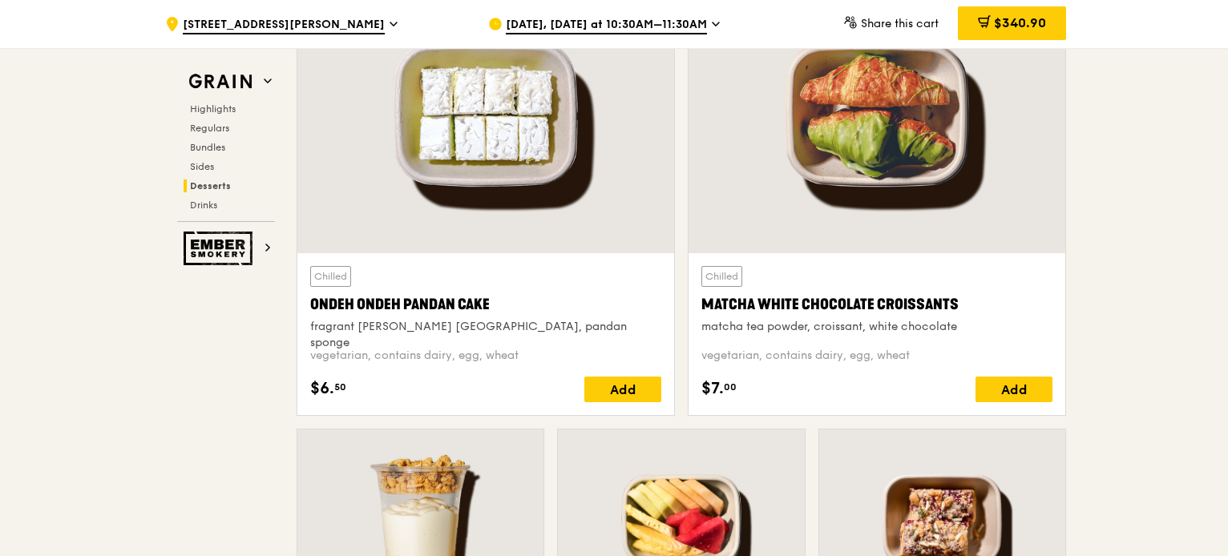
scroll to position [4738, 0]
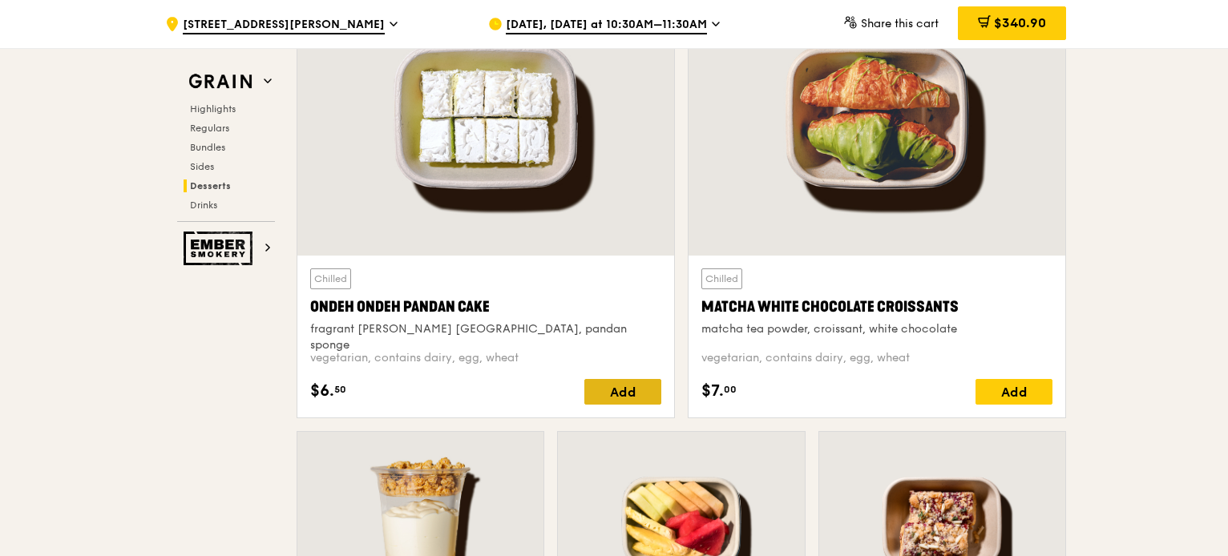
click at [609, 387] on div "Add" at bounding box center [622, 392] width 77 height 26
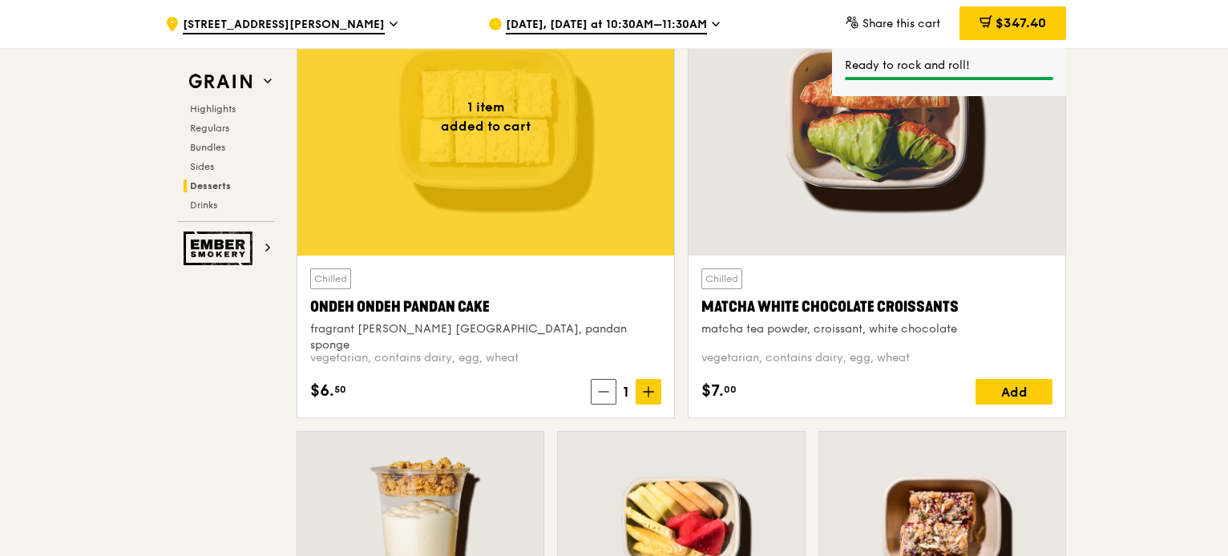
click at [645, 390] on icon at bounding box center [648, 391] width 11 height 11
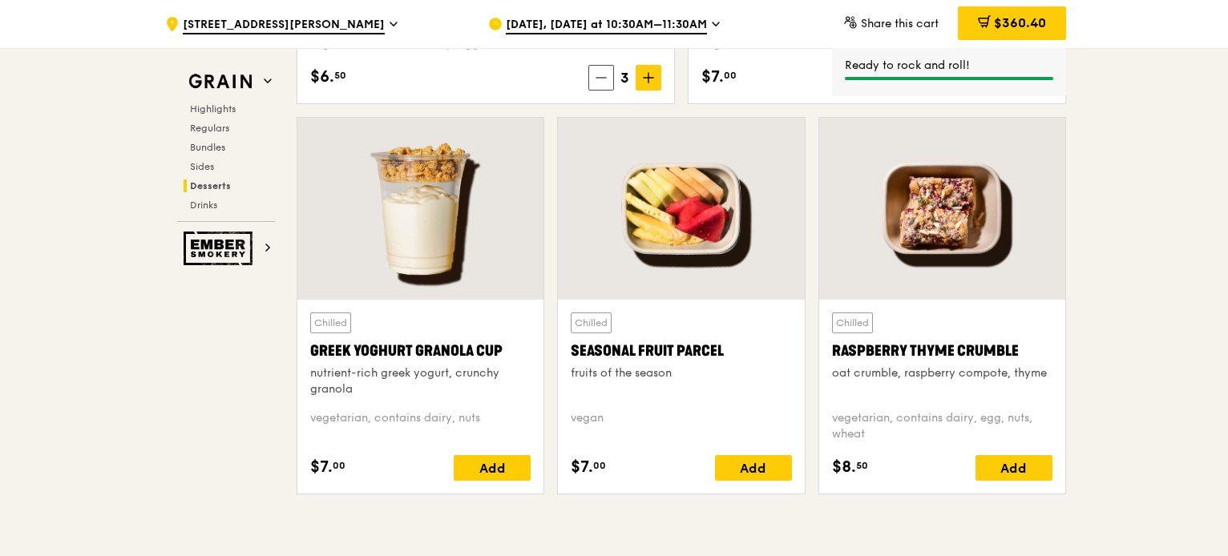
scroll to position [5054, 0]
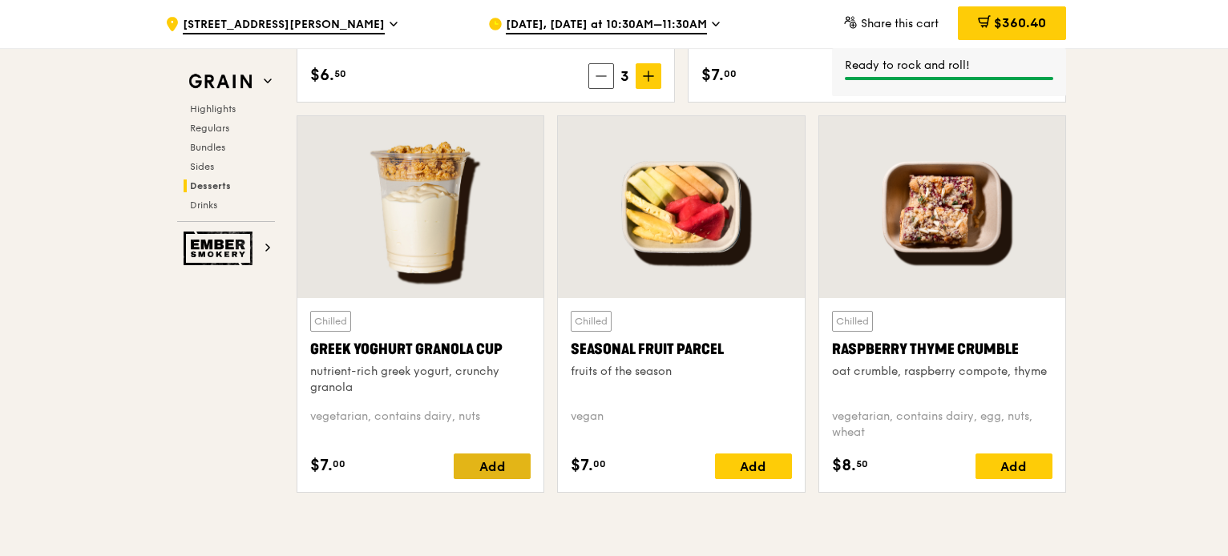
click at [487, 469] on div "Add" at bounding box center [492, 467] width 77 height 26
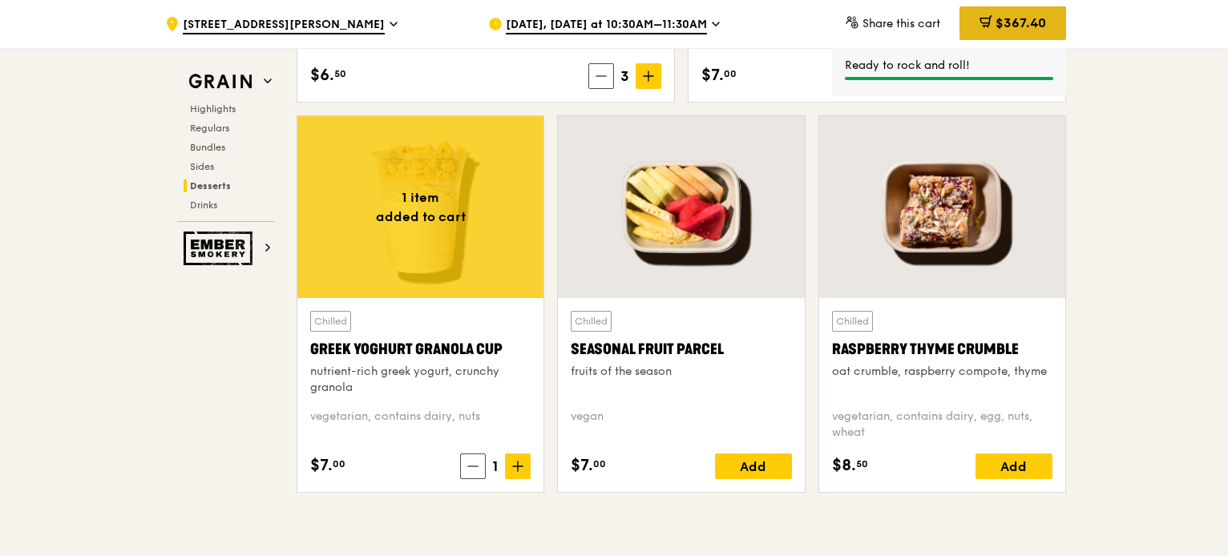
click at [1006, 29] on span "$367.40" at bounding box center [1021, 22] width 51 height 15
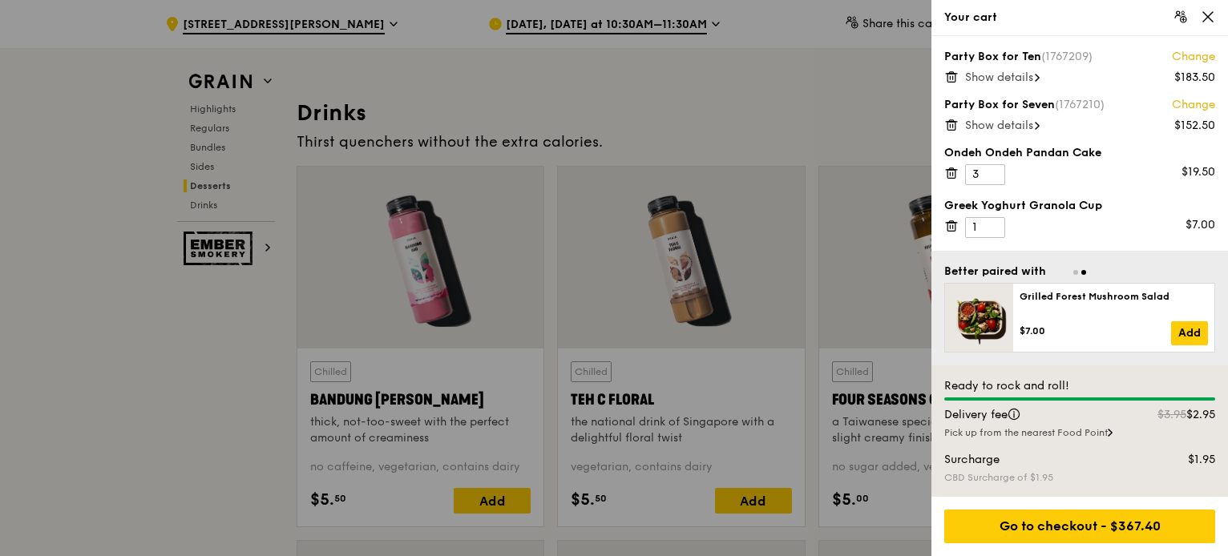
scroll to position [5507, 0]
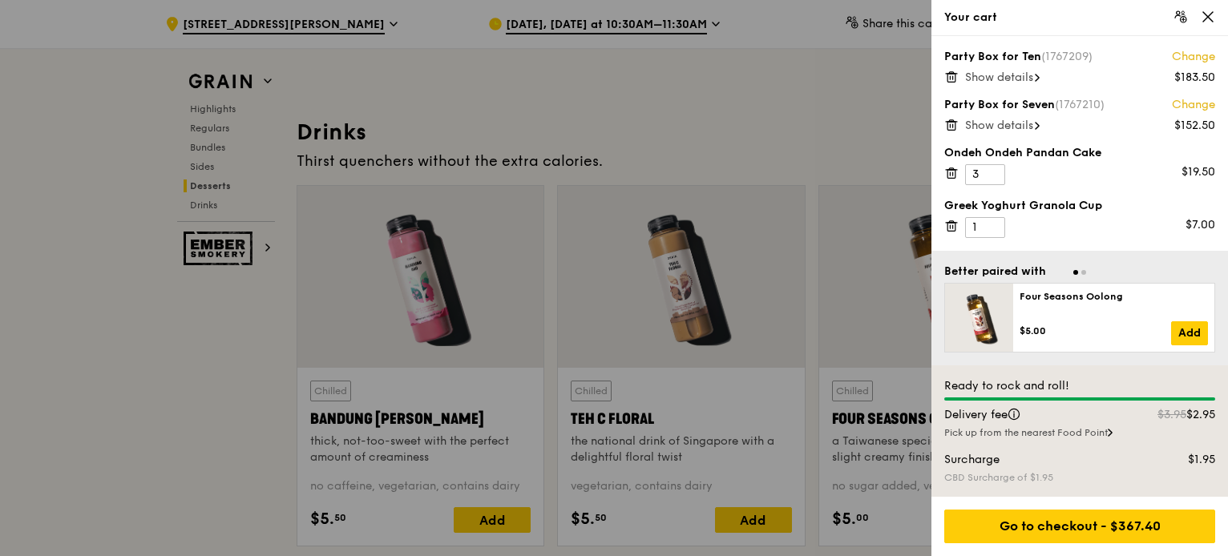
click at [294, 22] on div at bounding box center [614, 278] width 1228 height 556
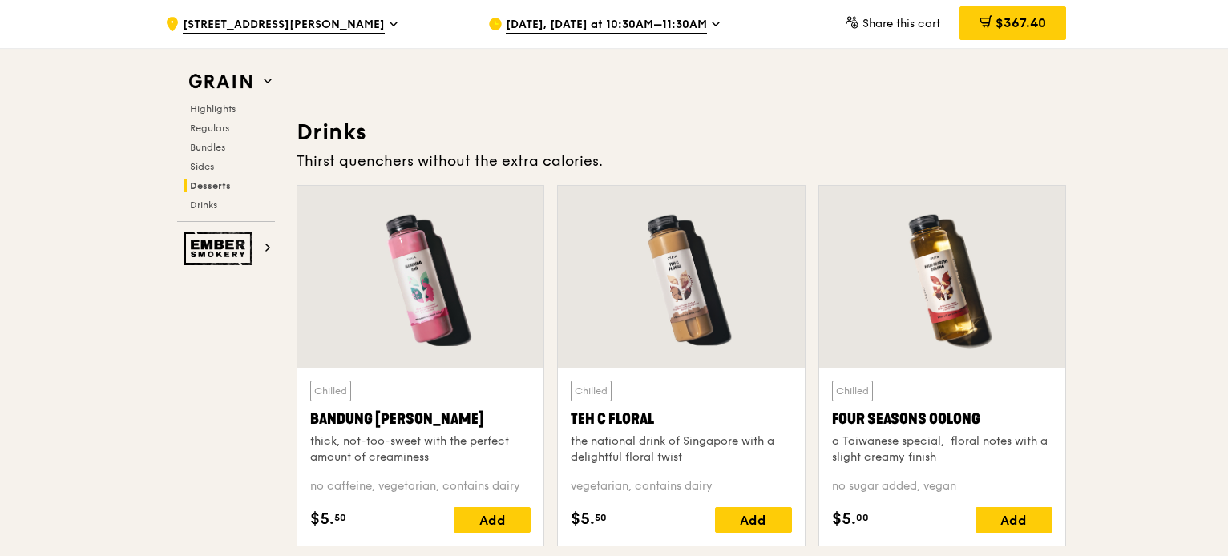
click at [390, 22] on icon at bounding box center [393, 23] width 6 height 3
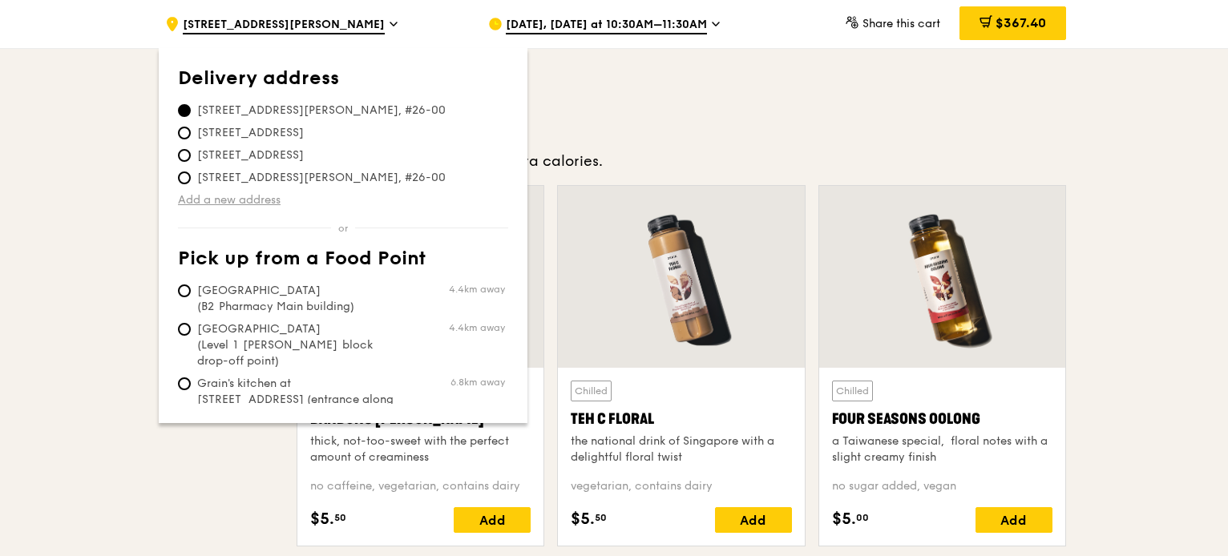
click at [273, 199] on link "Add a new address" at bounding box center [343, 200] width 330 height 16
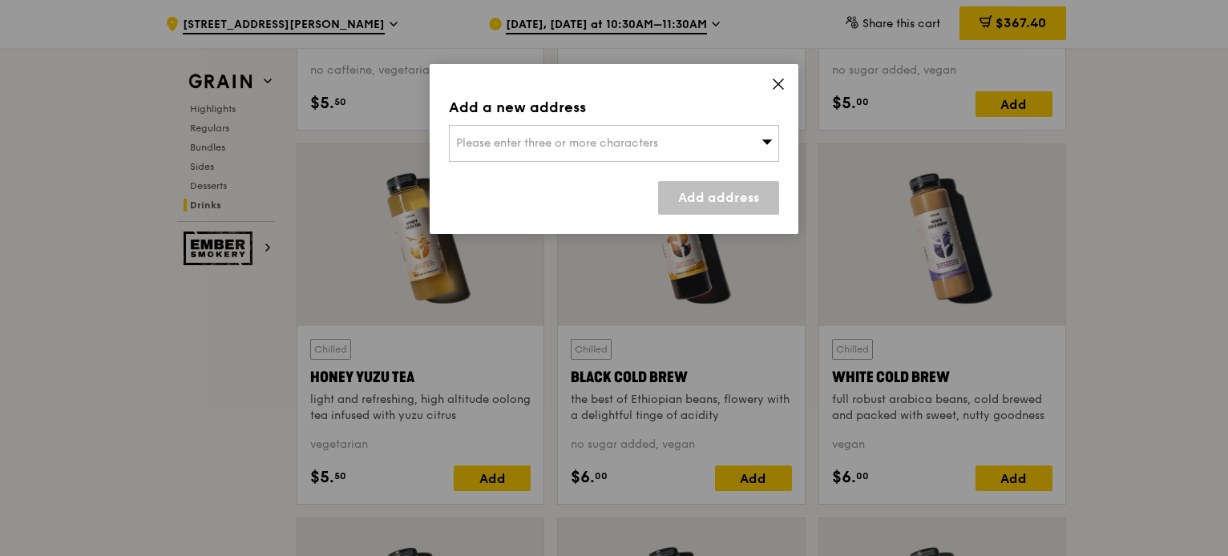
scroll to position [5994, 0]
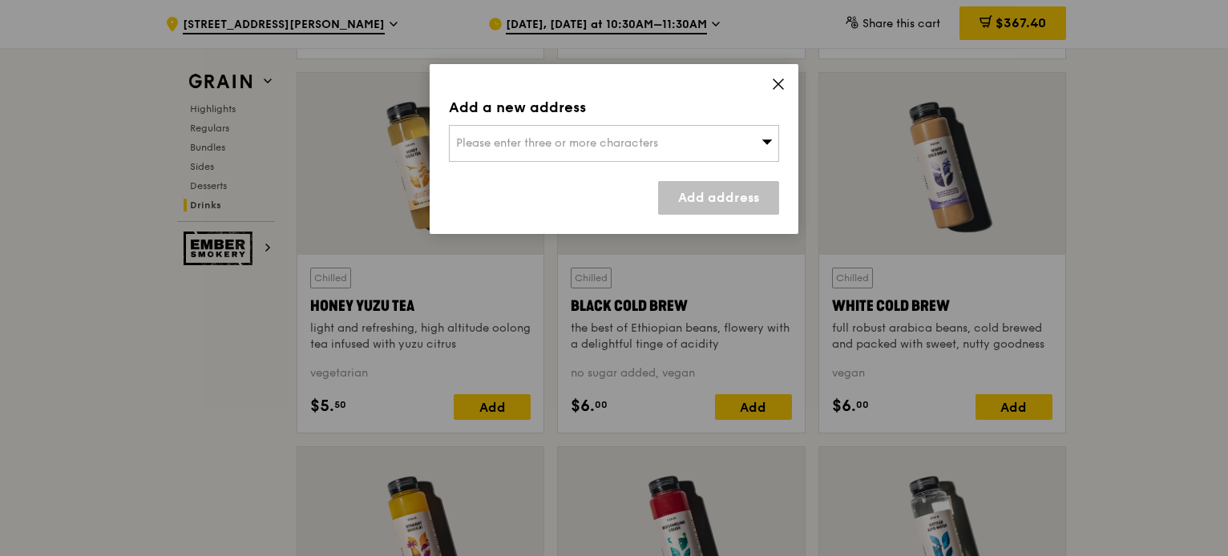
click at [594, 139] on span "Please enter three or more characters" at bounding box center [557, 143] width 202 height 14
type input "[STREET_ADDRESS]"
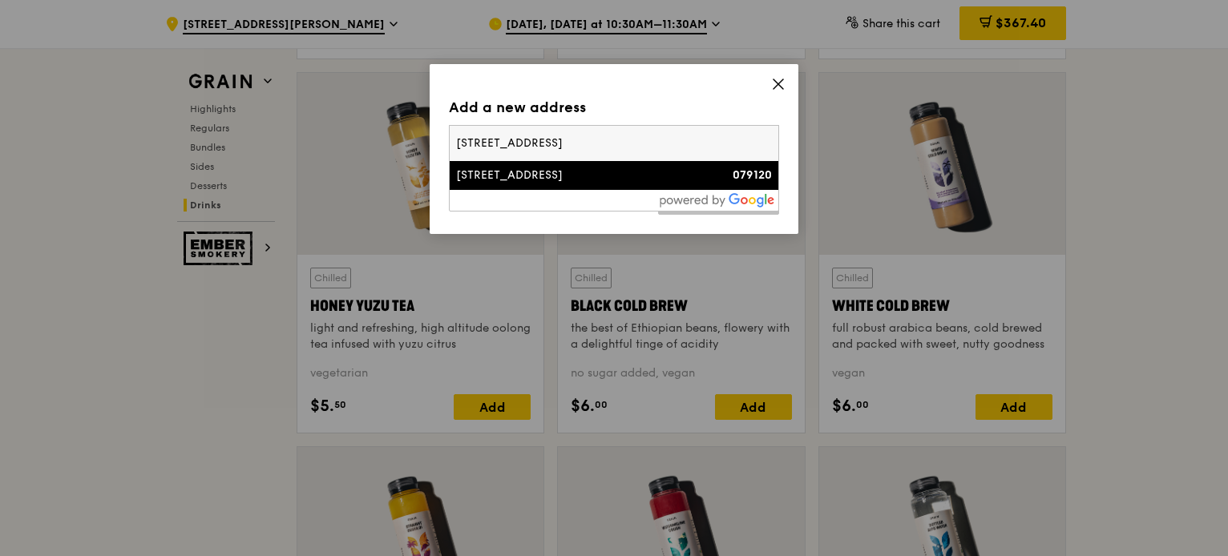
click at [584, 180] on div "[STREET_ADDRESS]" at bounding box center [574, 176] width 237 height 16
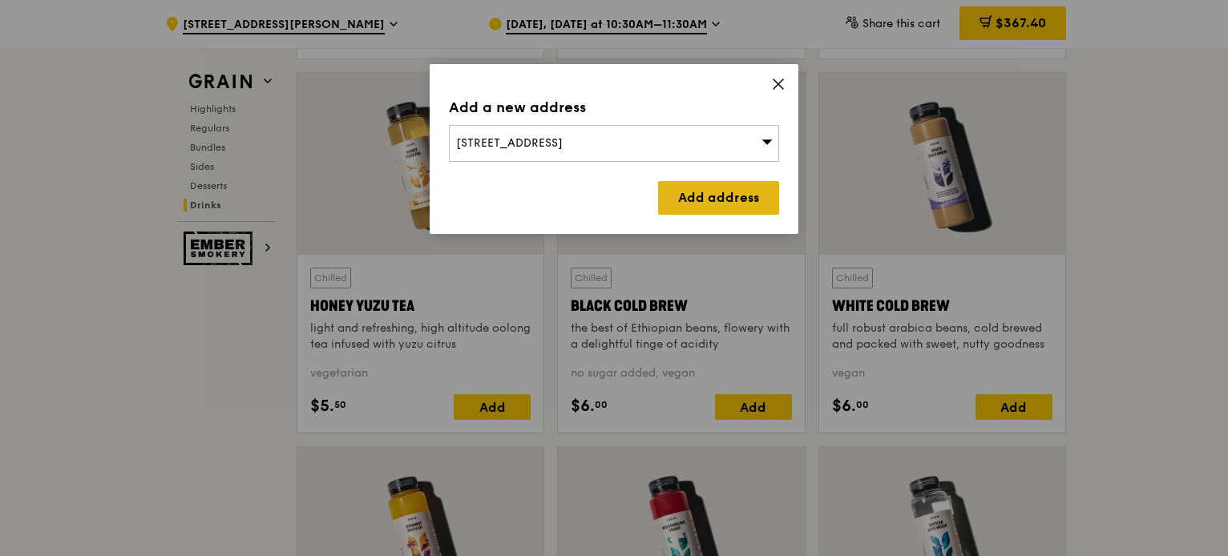
click at [710, 206] on link "Add address" at bounding box center [718, 198] width 121 height 34
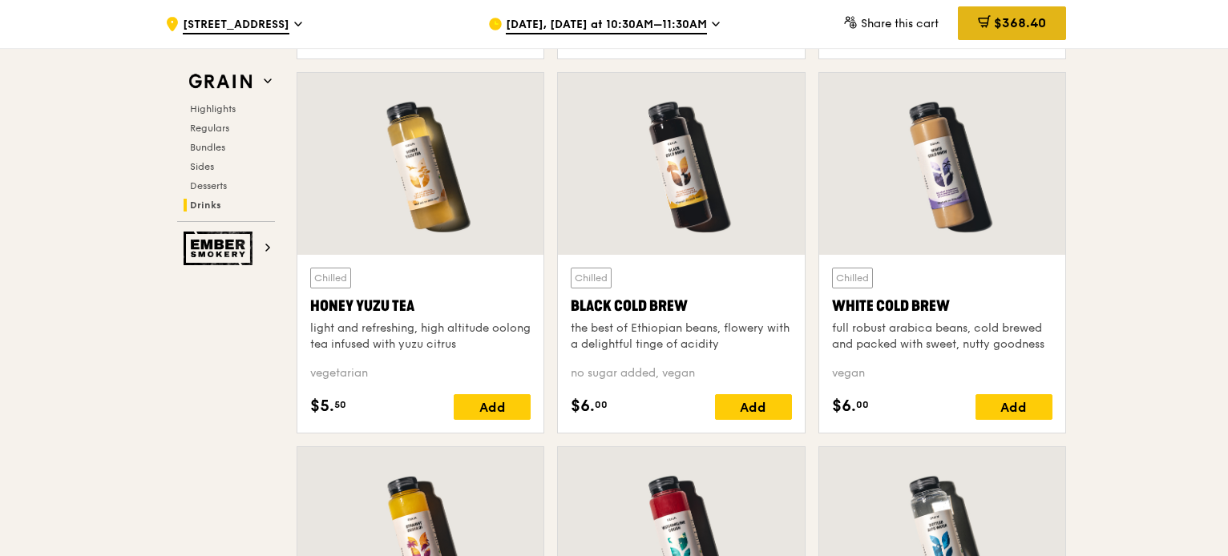
click at [1009, 26] on span "$368.40" at bounding box center [1020, 22] width 52 height 15
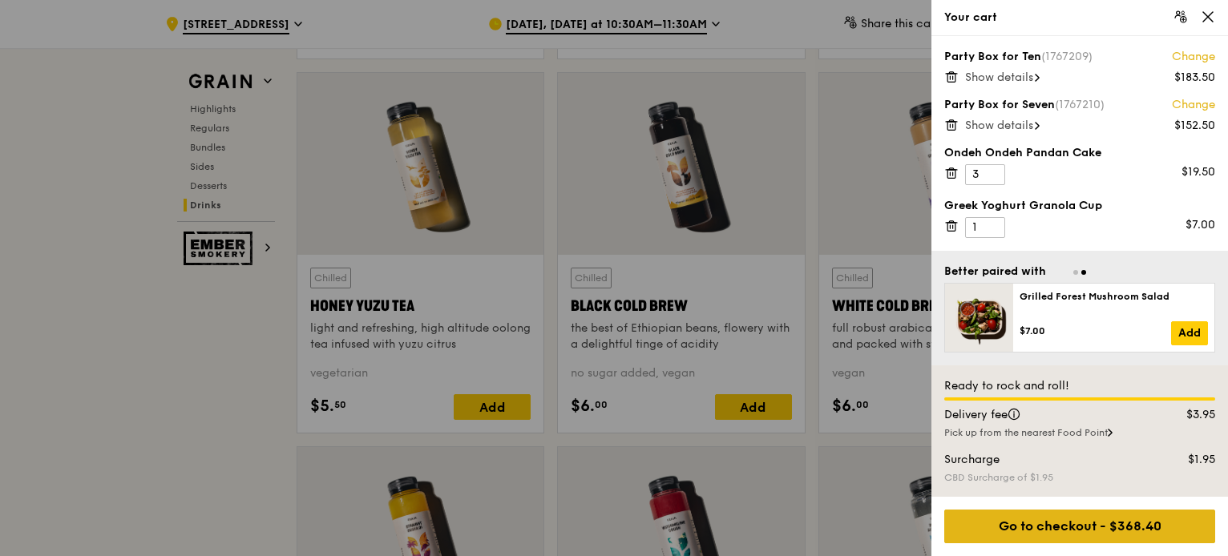
click at [1060, 523] on div "Go to checkout - $368.40" at bounding box center [1079, 527] width 271 height 34
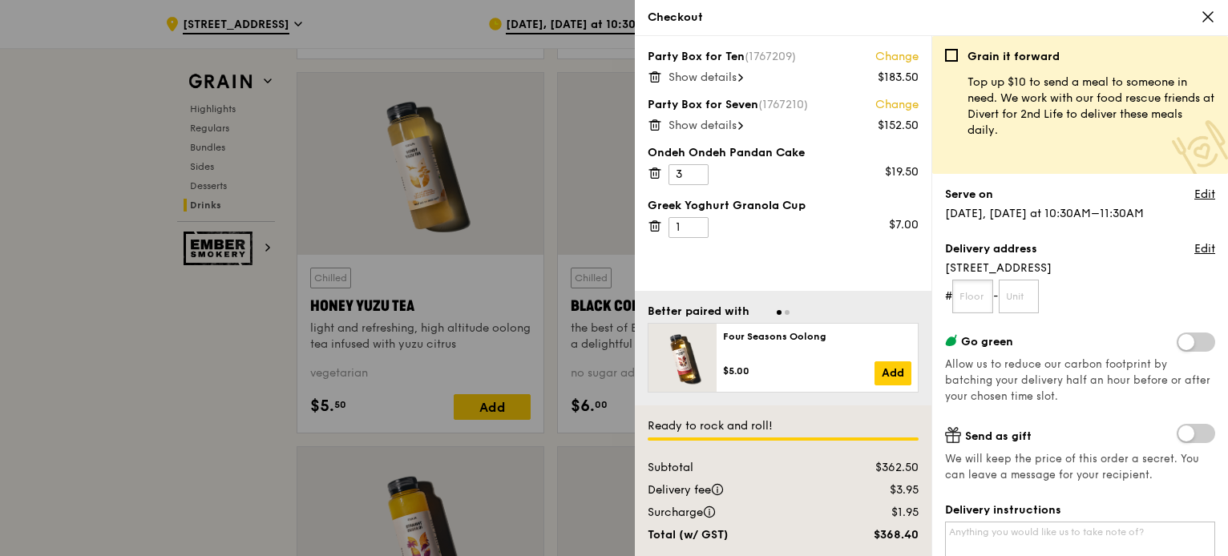
click at [987, 299] on input "text" at bounding box center [972, 297] width 41 height 34
type input "09"
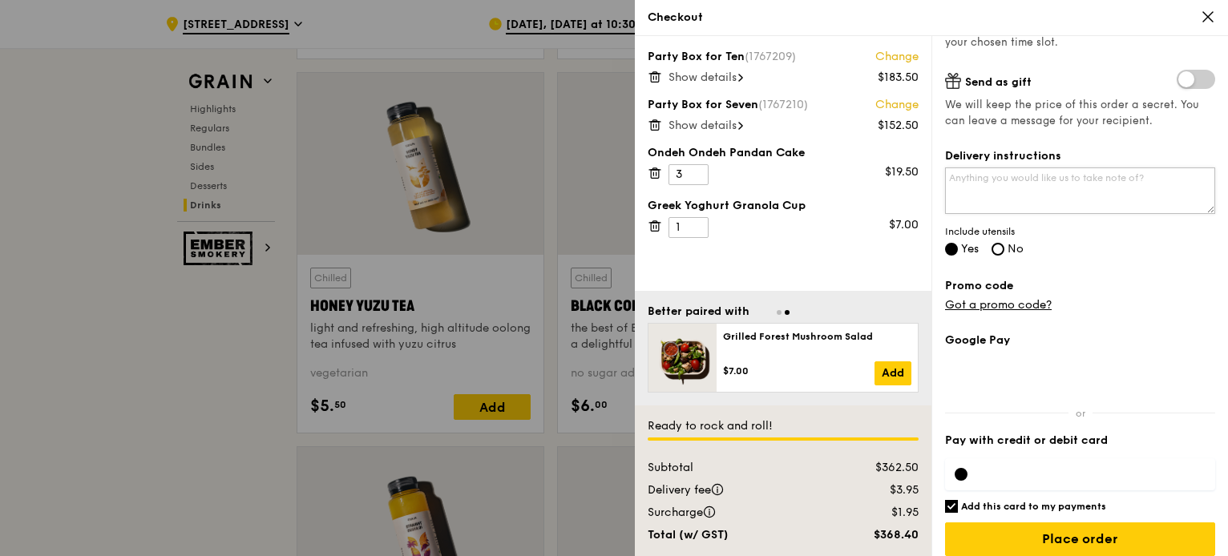
scroll to position [366, 0]
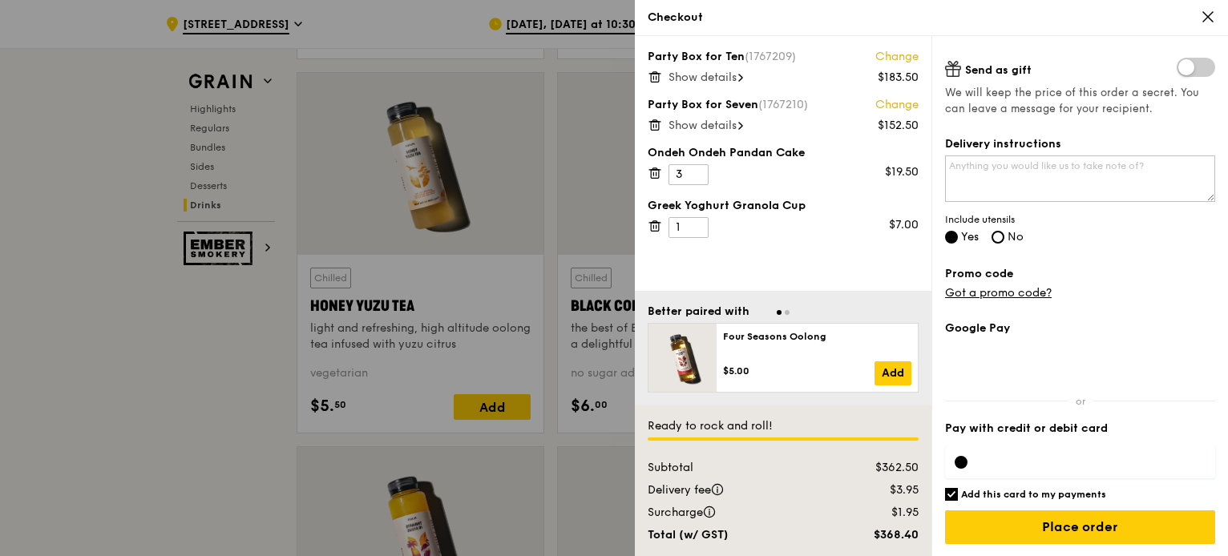
type input "01"
click at [993, 495] on h6 "Add this card to my payments" at bounding box center [1033, 494] width 145 height 13
click at [958, 495] on input "Add this card to my payments" at bounding box center [951, 494] width 13 height 13
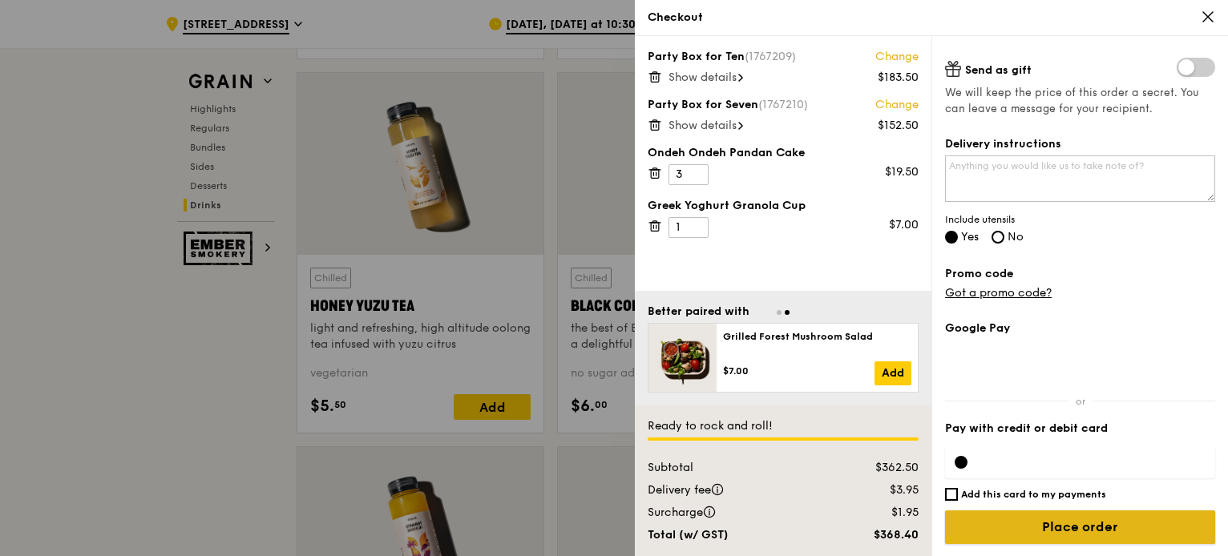
click at [1070, 527] on input "Place order" at bounding box center [1080, 528] width 270 height 34
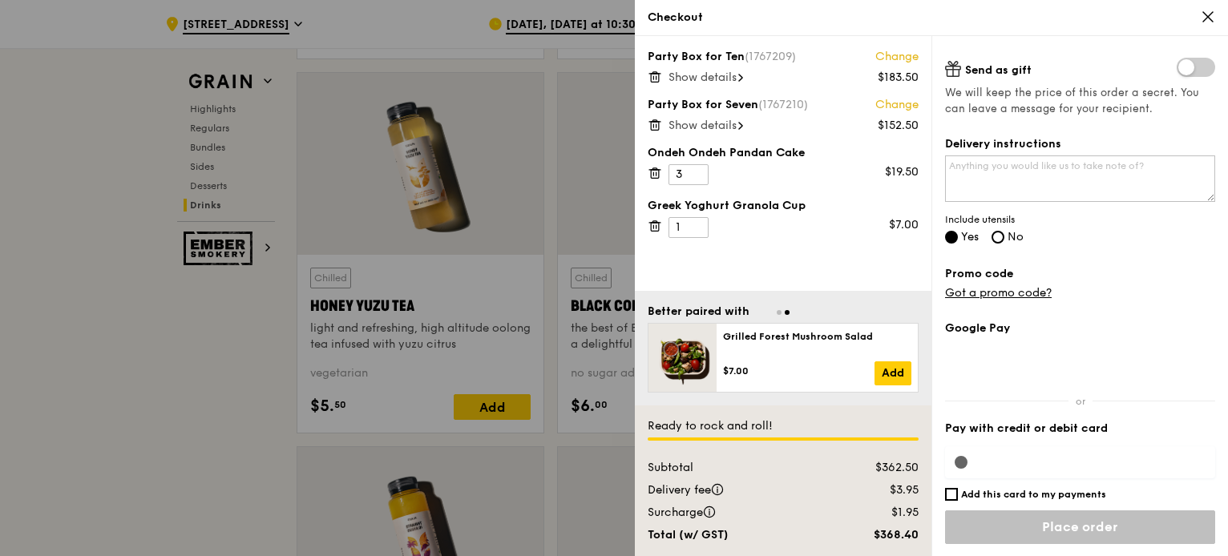
click at [962, 461] on div "Google Pay Pay with credit or debit card Add this card to my payments Ready to …" at bounding box center [1080, 439] width 270 height 237
click at [958, 495] on label "Add this card to my payments" at bounding box center [1080, 494] width 270 height 13
click at [958, 495] on input "Add this card to my payments" at bounding box center [951, 494] width 13 height 13
click at [958, 495] on label "Add this card to my payments" at bounding box center [1080, 494] width 270 height 13
click at [958, 495] on input "Add this card to my payments" at bounding box center [951, 494] width 13 height 13
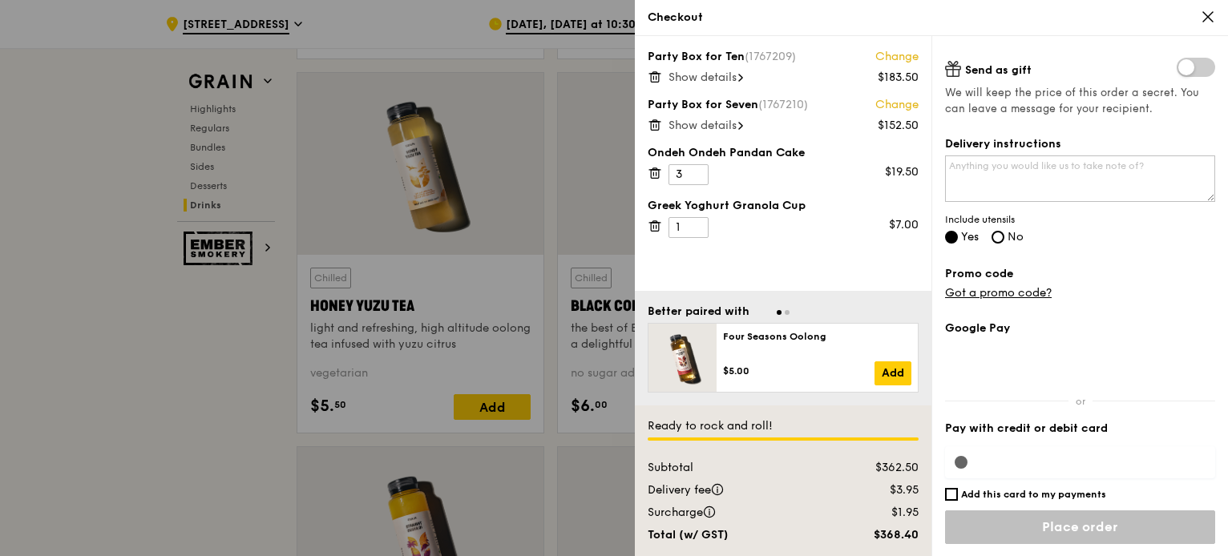
click at [989, 460] on div "Google Pay Pay with credit or debit card Add this card to my payments Ready to …" at bounding box center [1080, 439] width 270 height 237
click at [965, 459] on div "Google Pay Pay with credit or debit card Add this card to my payments Ready to …" at bounding box center [1080, 439] width 270 height 237
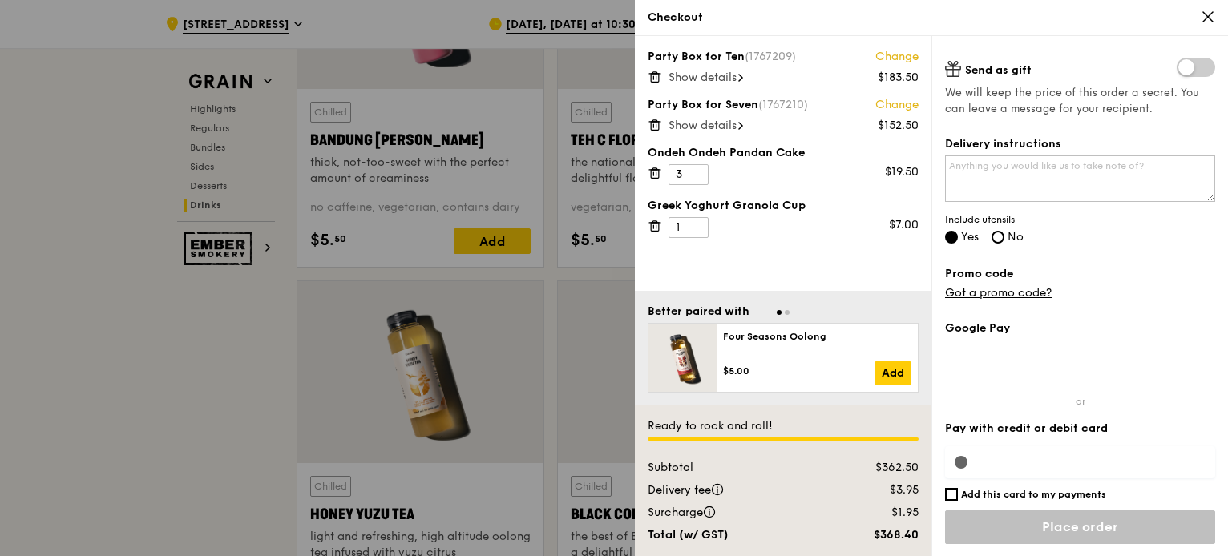
scroll to position [5996, 0]
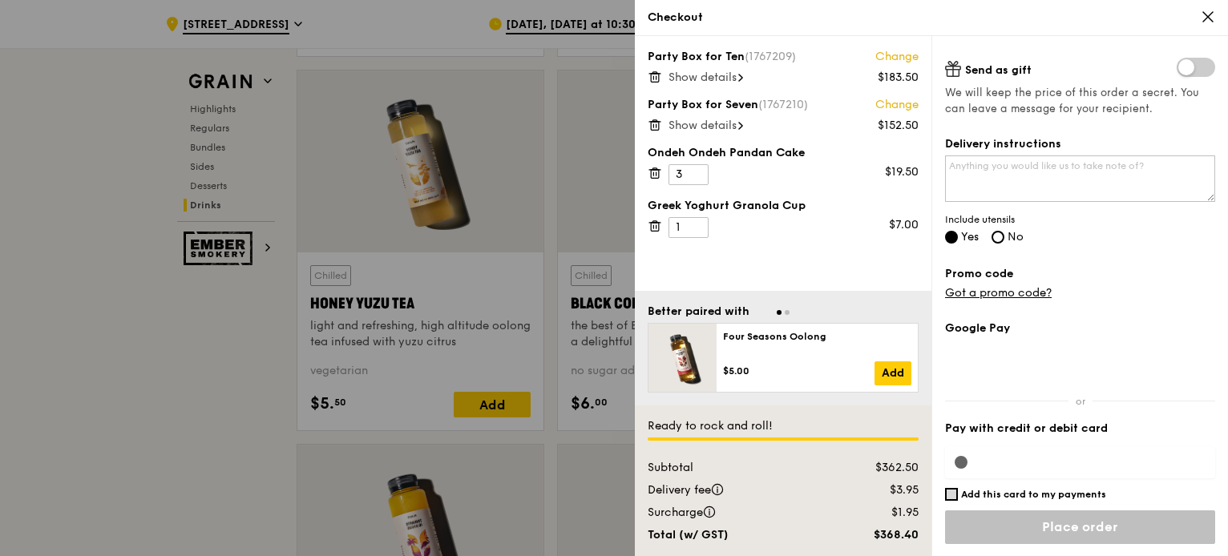
click at [952, 493] on input "Add this card to my payments" at bounding box center [951, 494] width 13 height 13
click at [965, 462] on div "Google Pay Pay with credit or debit card Add this card to my payments Ready to …" at bounding box center [1080, 439] width 270 height 237
click at [1013, 428] on label "Pay with credit or debit card" at bounding box center [1080, 429] width 270 height 16
click at [1014, 463] on div "Google Pay Pay with credit or debit card Add this card to my payments Ready to …" at bounding box center [1080, 439] width 270 height 237
click at [1100, 459] on div "Google Pay Pay with credit or debit card Add this card to my payments Ready to …" at bounding box center [1080, 439] width 270 height 237
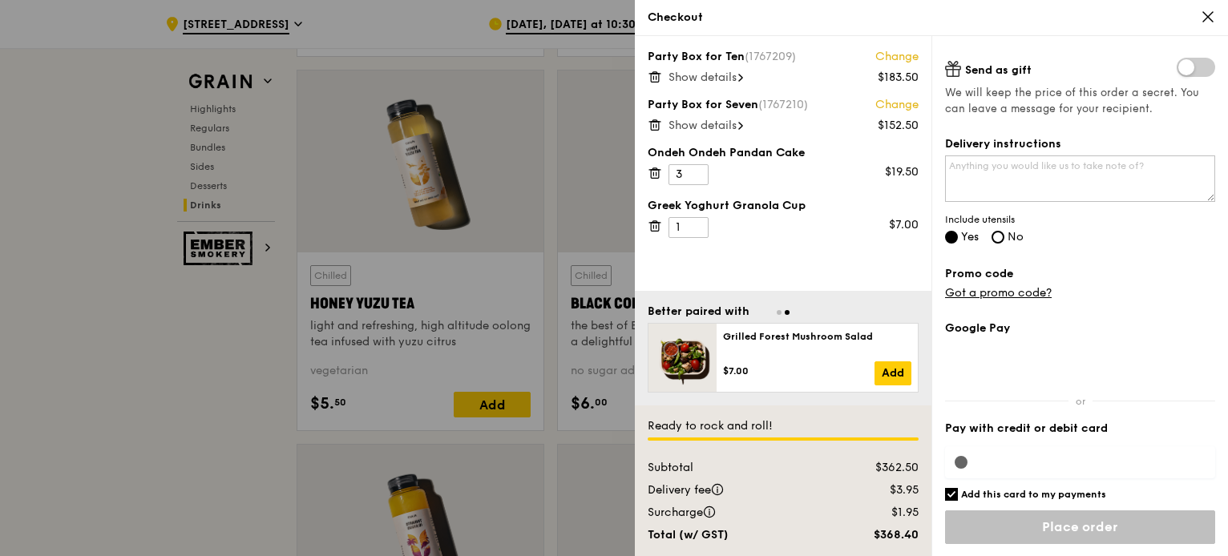
click at [1219, 474] on div "Grain it forward Top up $10 to send a meal to someone in need. We work with our…" at bounding box center [1080, 296] width 297 height 520
click at [1028, 442] on div "Google Pay Pay with credit or debit card Add this card to my payments Ready to …" at bounding box center [1080, 439] width 270 height 237
click at [1003, 459] on div "Google Pay Pay with credit or debit card Add this card to my payments Ready to …" at bounding box center [1080, 439] width 270 height 237
click at [963, 463] on div "Google Pay Pay with credit or debit card Add this card to my payments Ready to …" at bounding box center [1080, 439] width 270 height 237
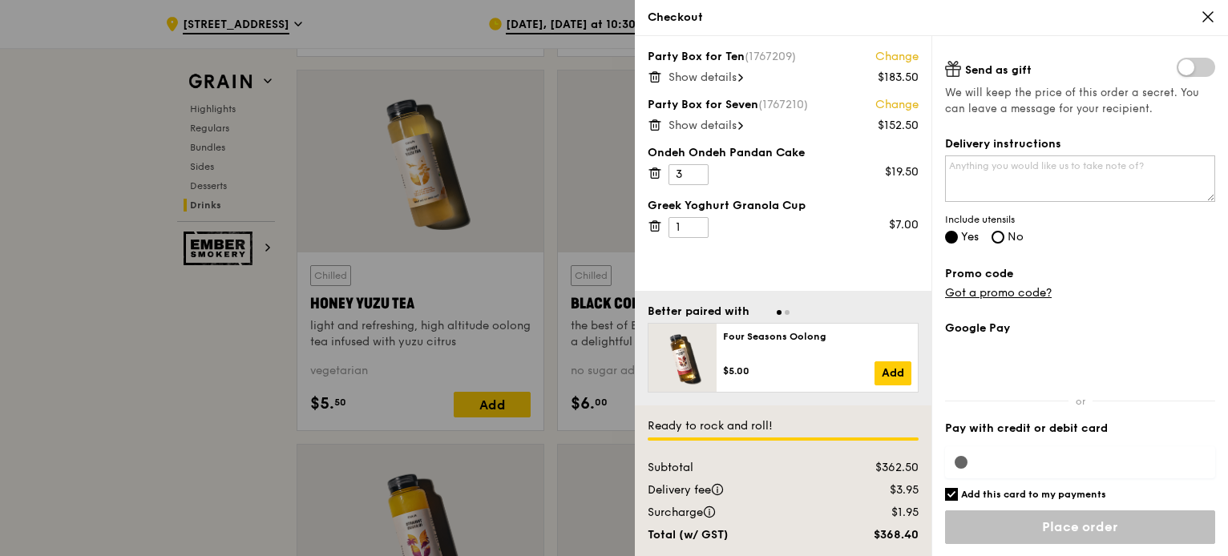
click at [956, 499] on input "Add this card to my payments" at bounding box center [951, 494] width 13 height 13
click at [1001, 520] on input "Place order" at bounding box center [1080, 528] width 270 height 34
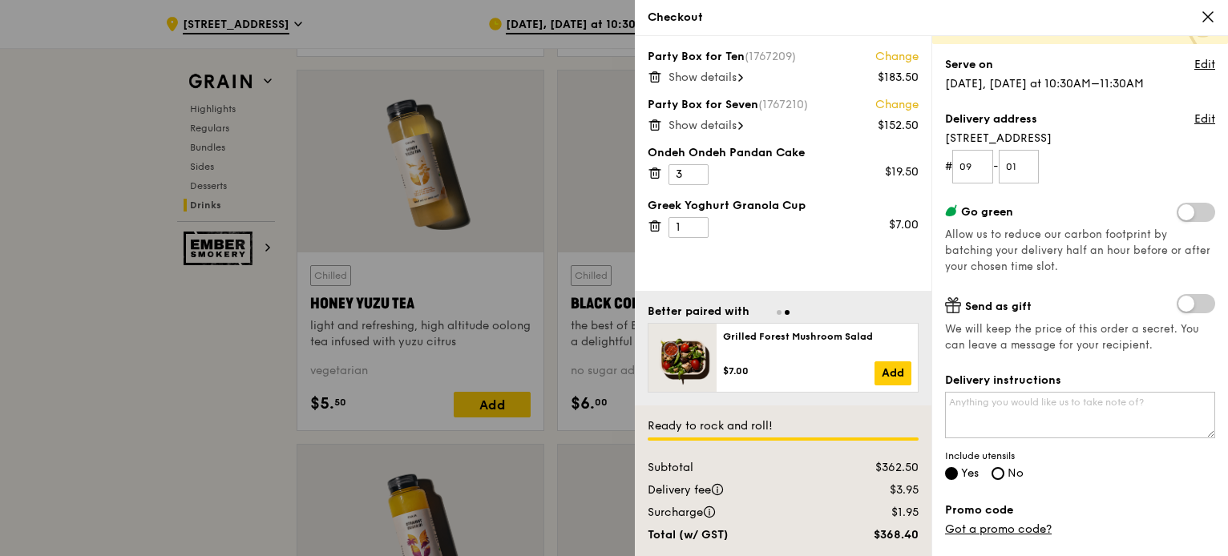
scroll to position [127, 0]
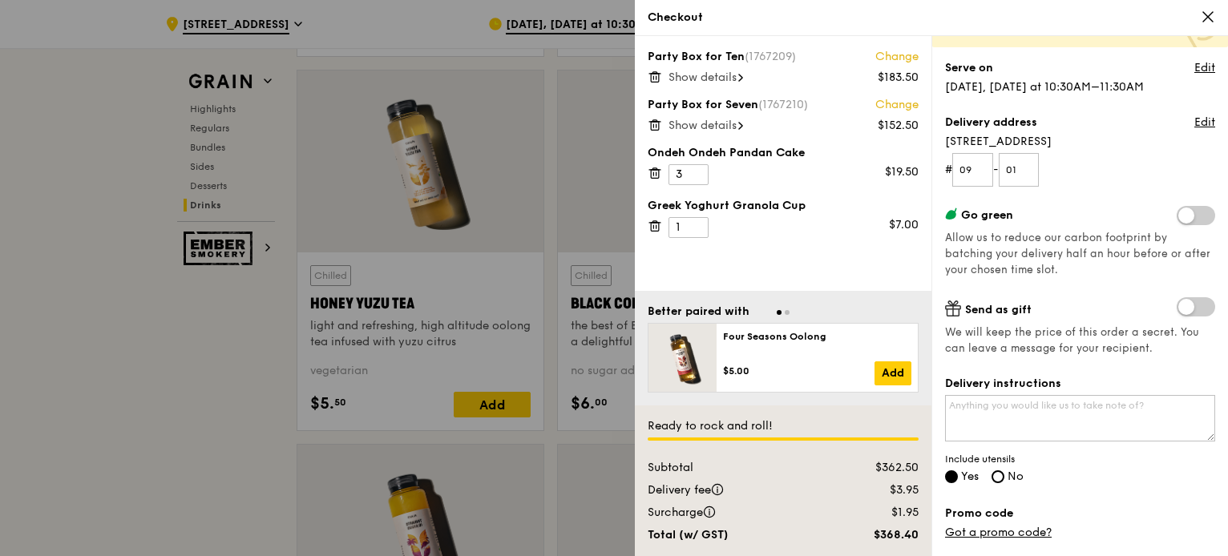
click at [1187, 223] on span at bounding box center [1196, 215] width 38 height 19
click at [1180, 217] on input "checkbox" at bounding box center [1180, 217] width 0 height 0
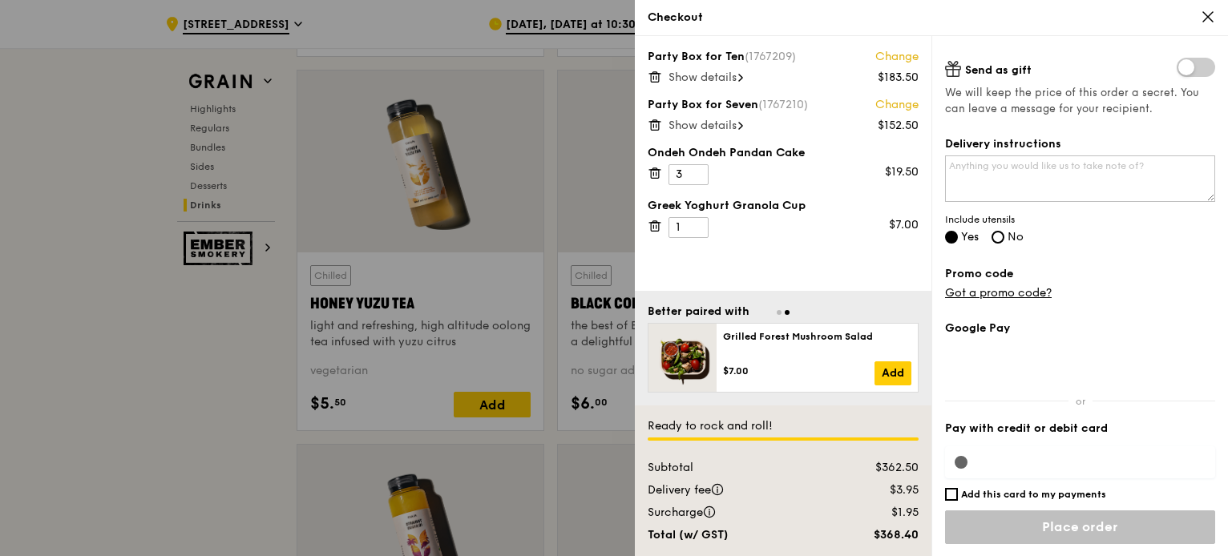
scroll to position [362, 0]
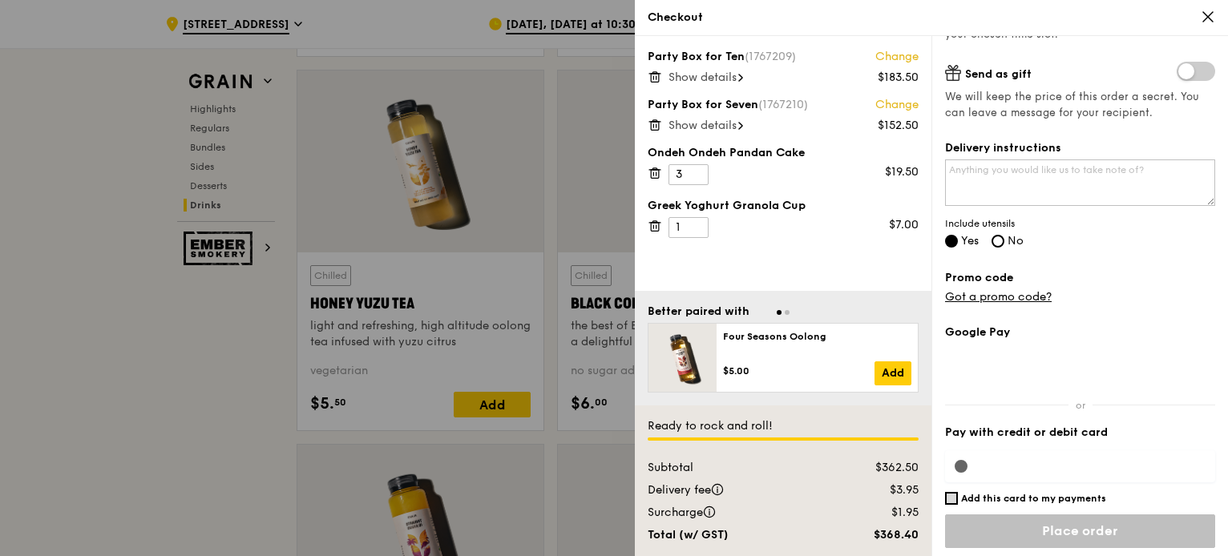
click at [957, 500] on input "Add this card to my payments" at bounding box center [951, 498] width 13 height 13
checkbox input "false"
drag, startPoint x: 964, startPoint y: 466, endPoint x: 1209, endPoint y: 484, distance: 246.0
click at [1209, 484] on div "Google Pay Pay with credit or debit card Add this card to my payments Ready to …" at bounding box center [1080, 443] width 270 height 237
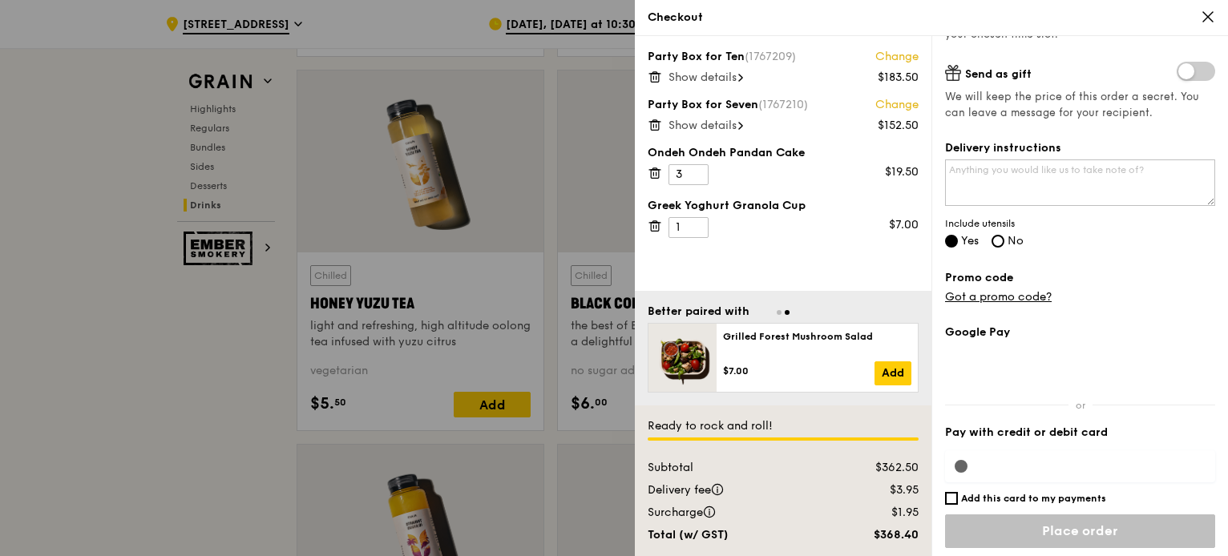
scroll to position [0, 0]
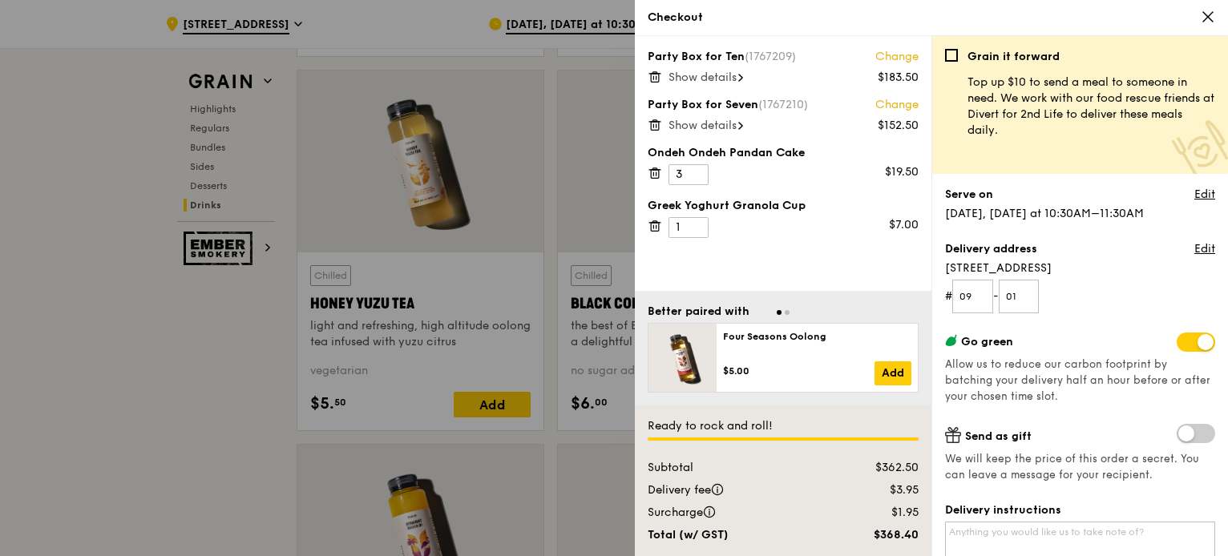
click at [1214, 10] on icon at bounding box center [1208, 17] width 14 height 14
